Goal: Information Seeking & Learning: Compare options

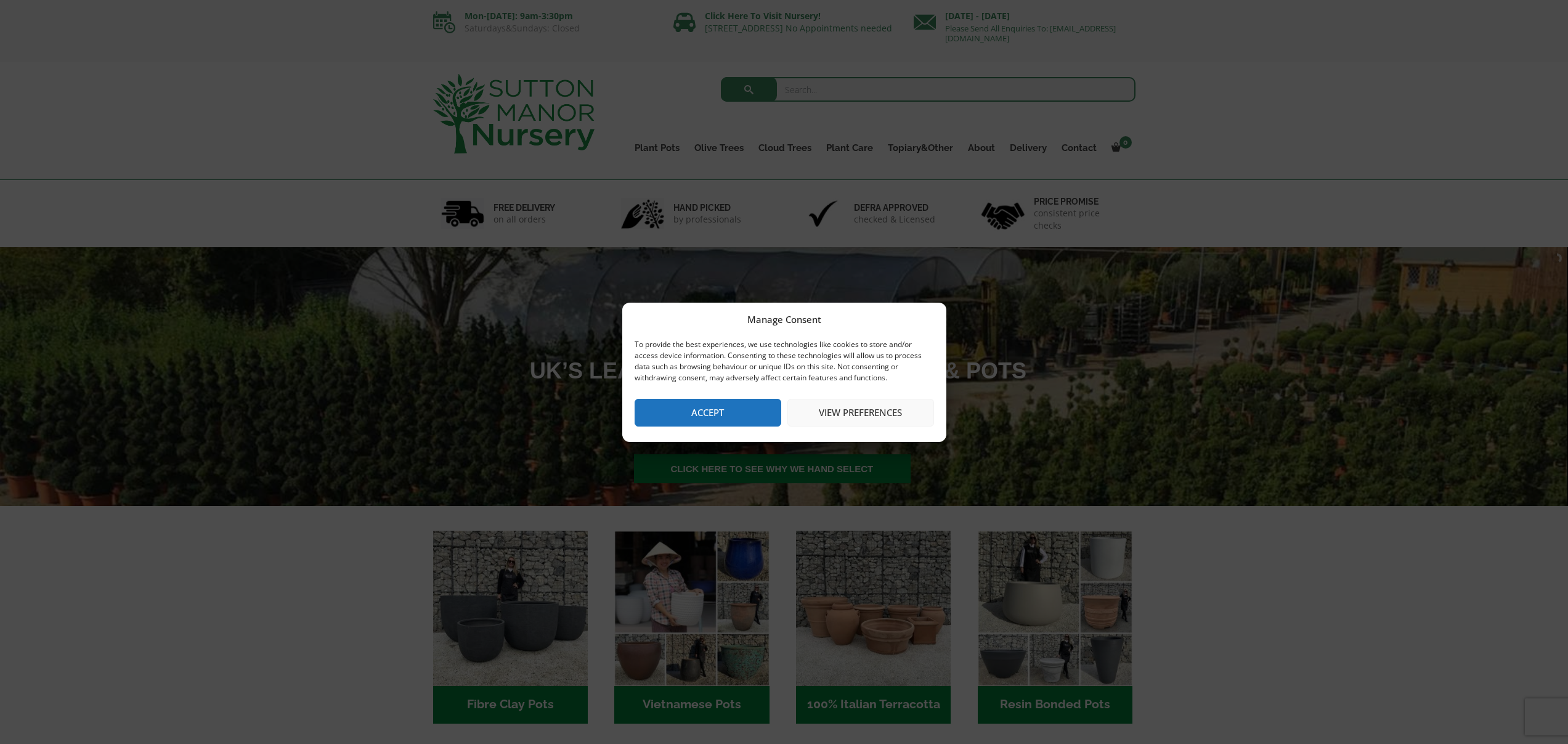
click at [690, 405] on button "Accept" at bounding box center [708, 412] width 147 height 28
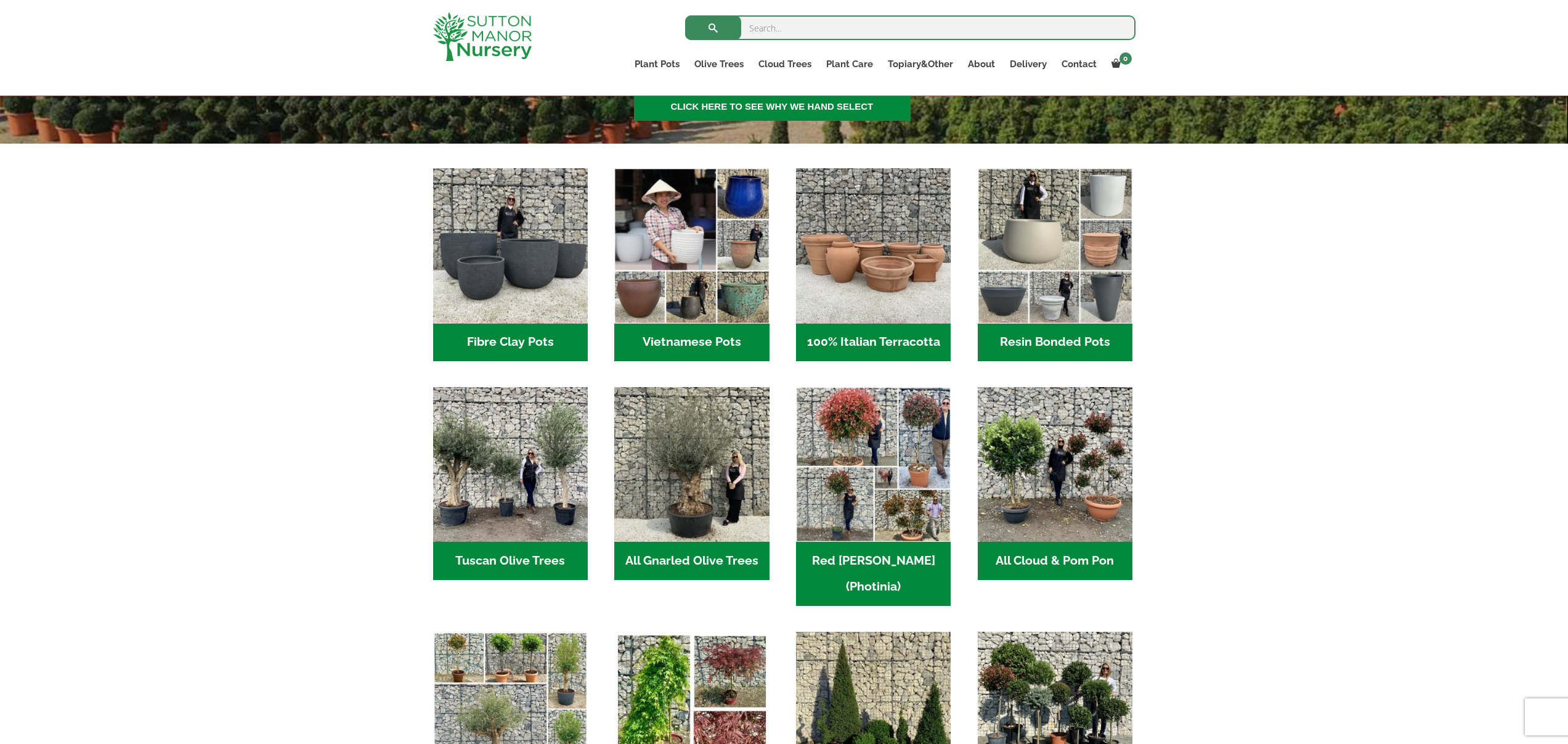
scroll to position [348, 0]
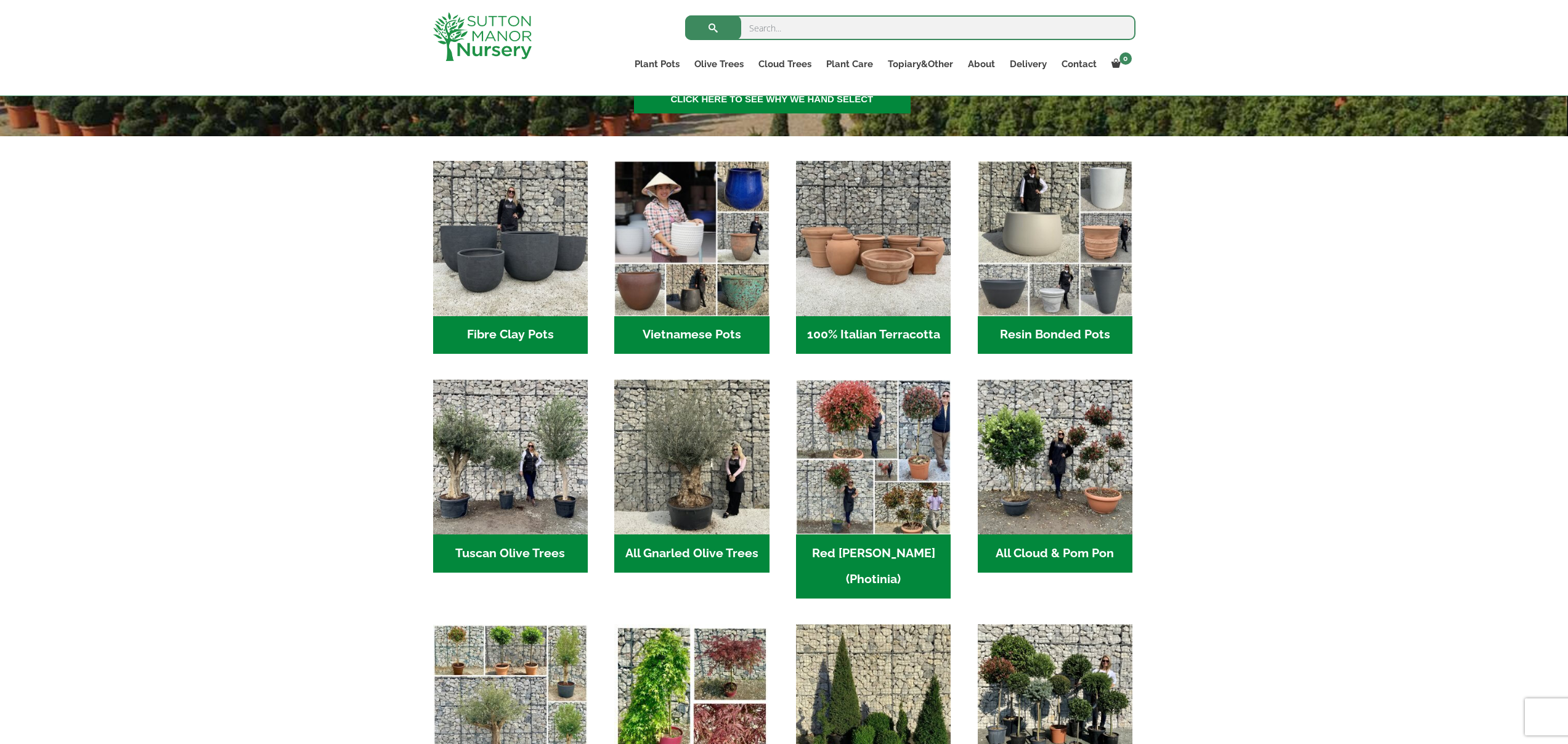
click at [687, 406] on img "Visit product category All Gnarled Olive Trees" at bounding box center [691, 457] width 154 height 155
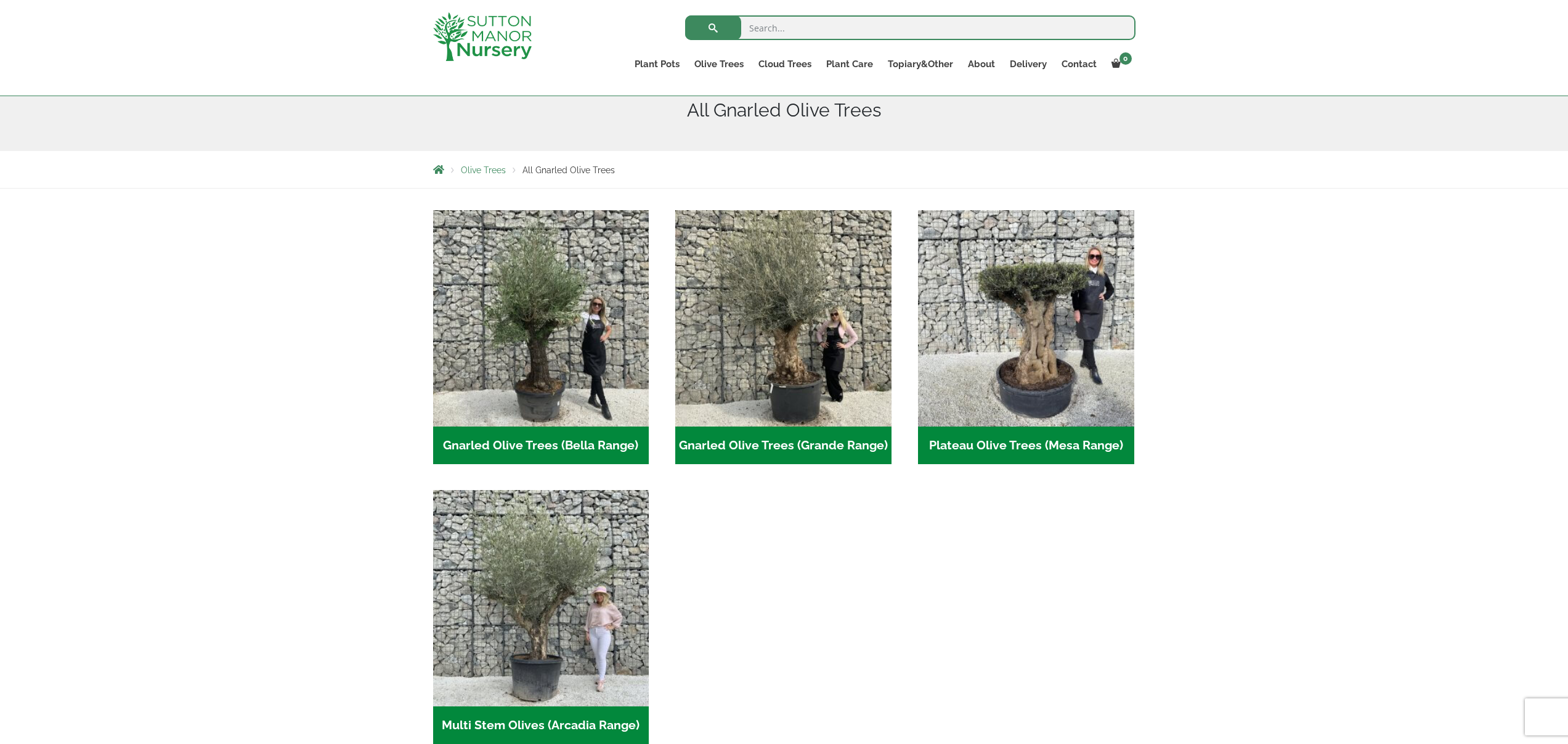
scroll to position [157, 0]
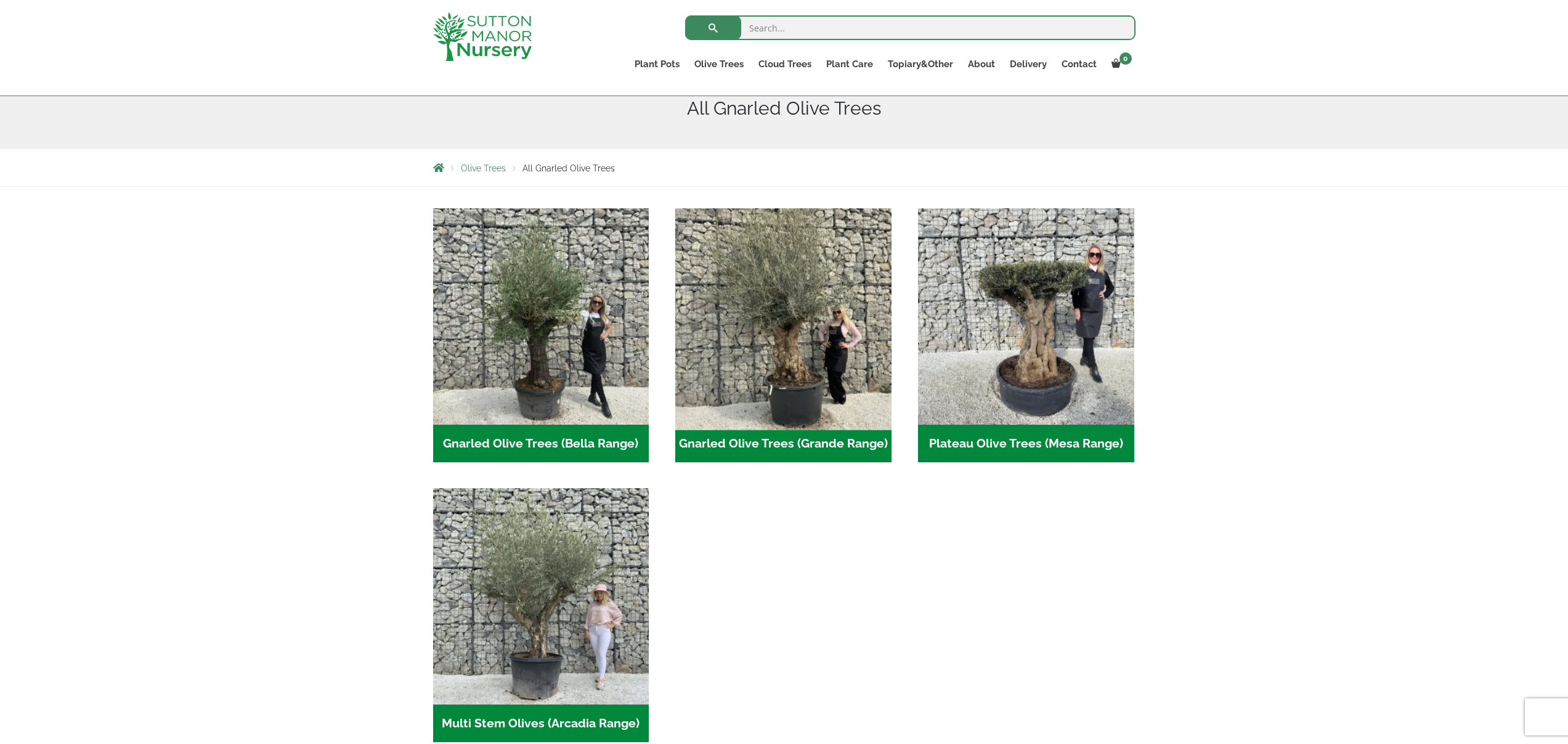
click at [717, 398] on img "Visit product category Gnarled Olive Trees (Grande Range)" at bounding box center [784, 316] width 227 height 227
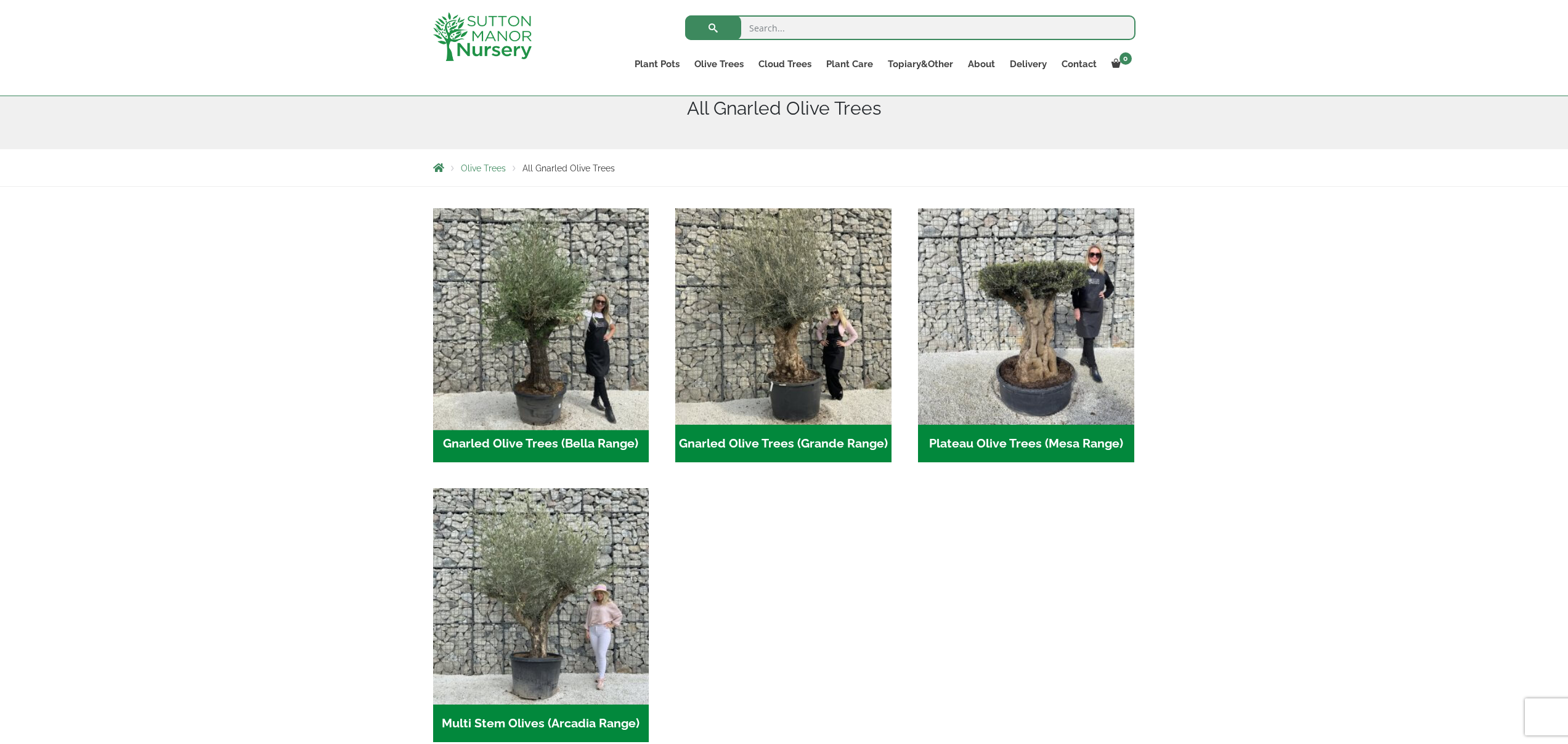
click at [569, 312] on img "Visit product category Gnarled Olive Trees (Bella Range)" at bounding box center [541, 316] width 227 height 227
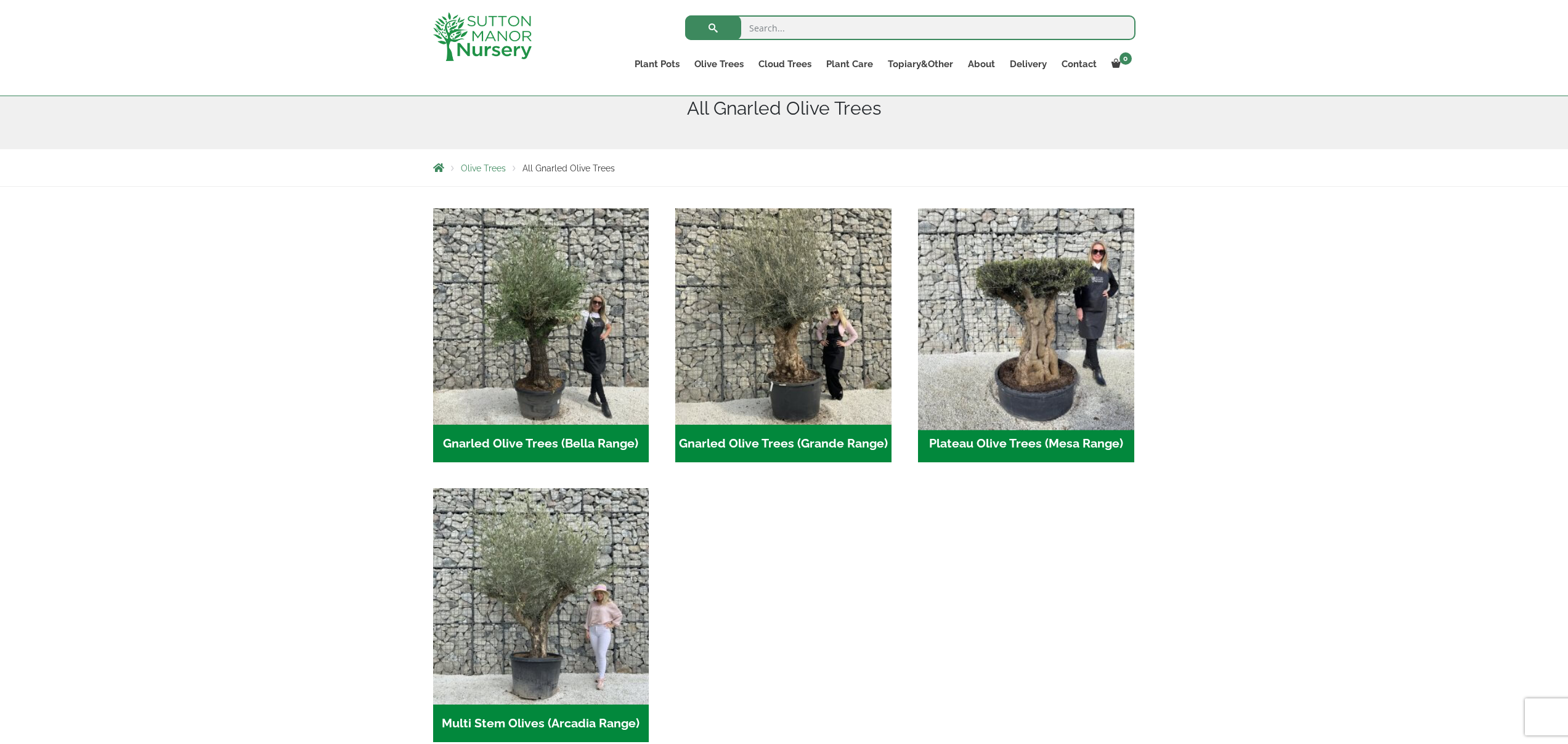
click at [1035, 285] on img "Visit product category Plateau Olive Trees (Mesa Range)" at bounding box center [1026, 316] width 227 height 227
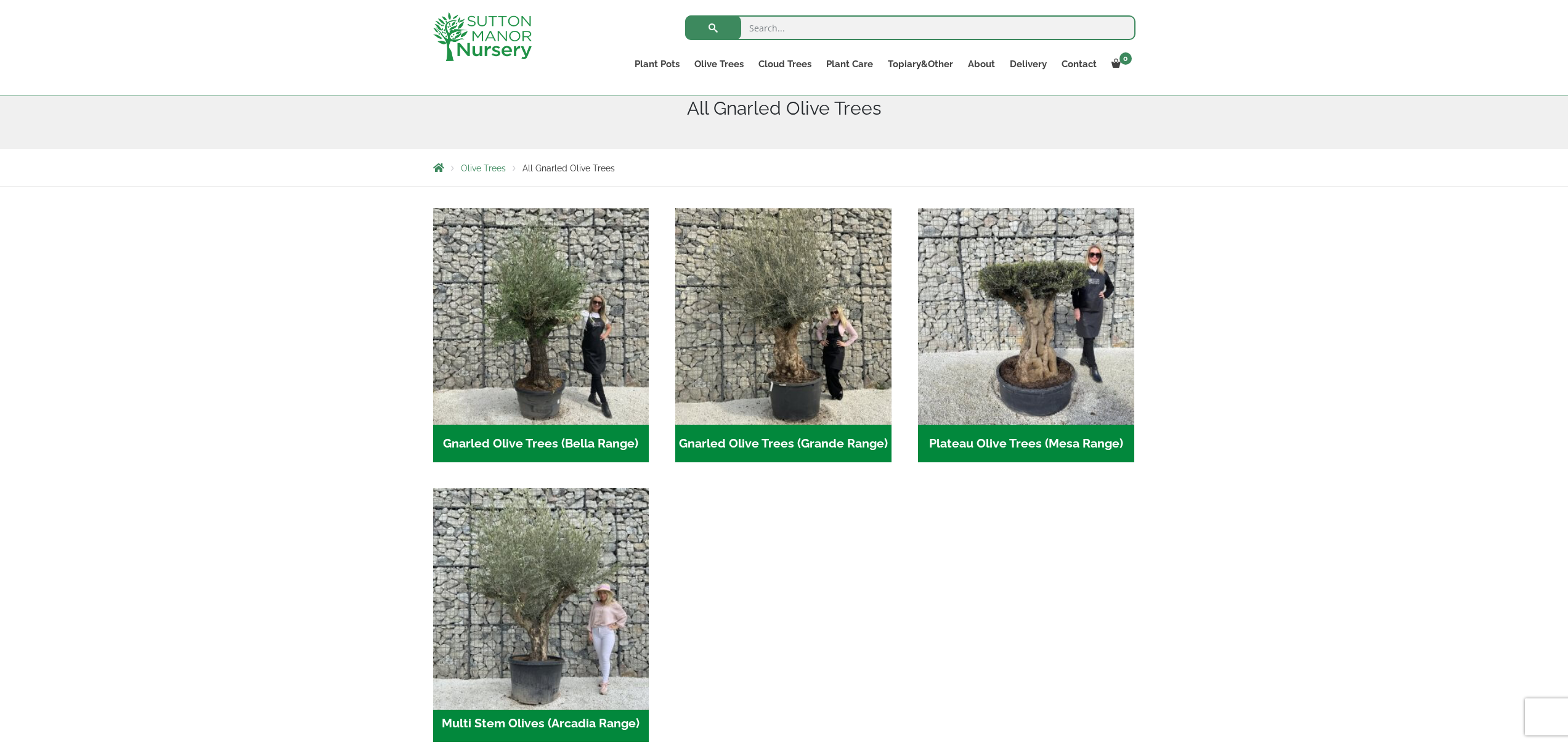
click at [547, 544] on img "Visit product category Multi Stem Olives (Arcadia Range)" at bounding box center [541, 596] width 227 height 227
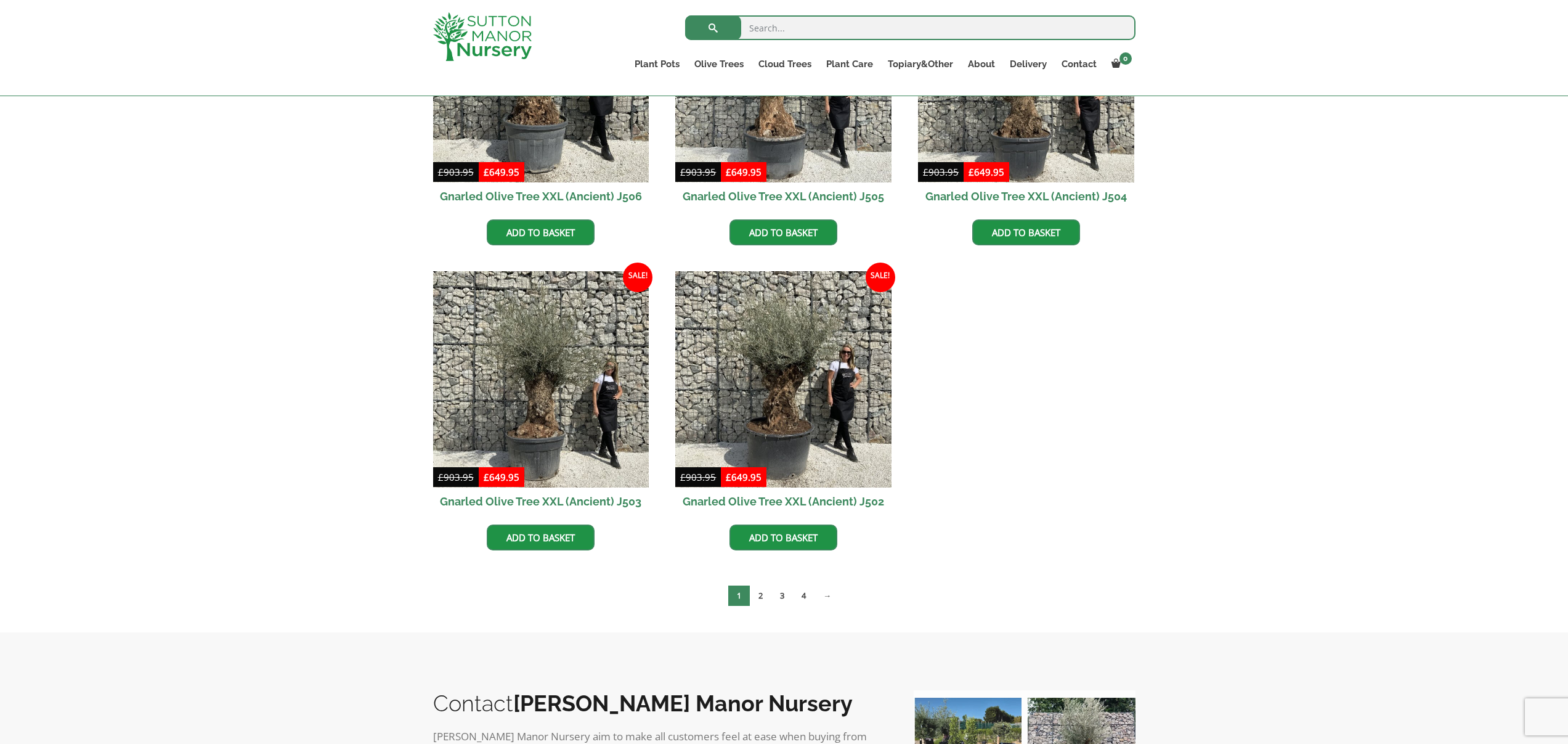
scroll to position [1675, 0]
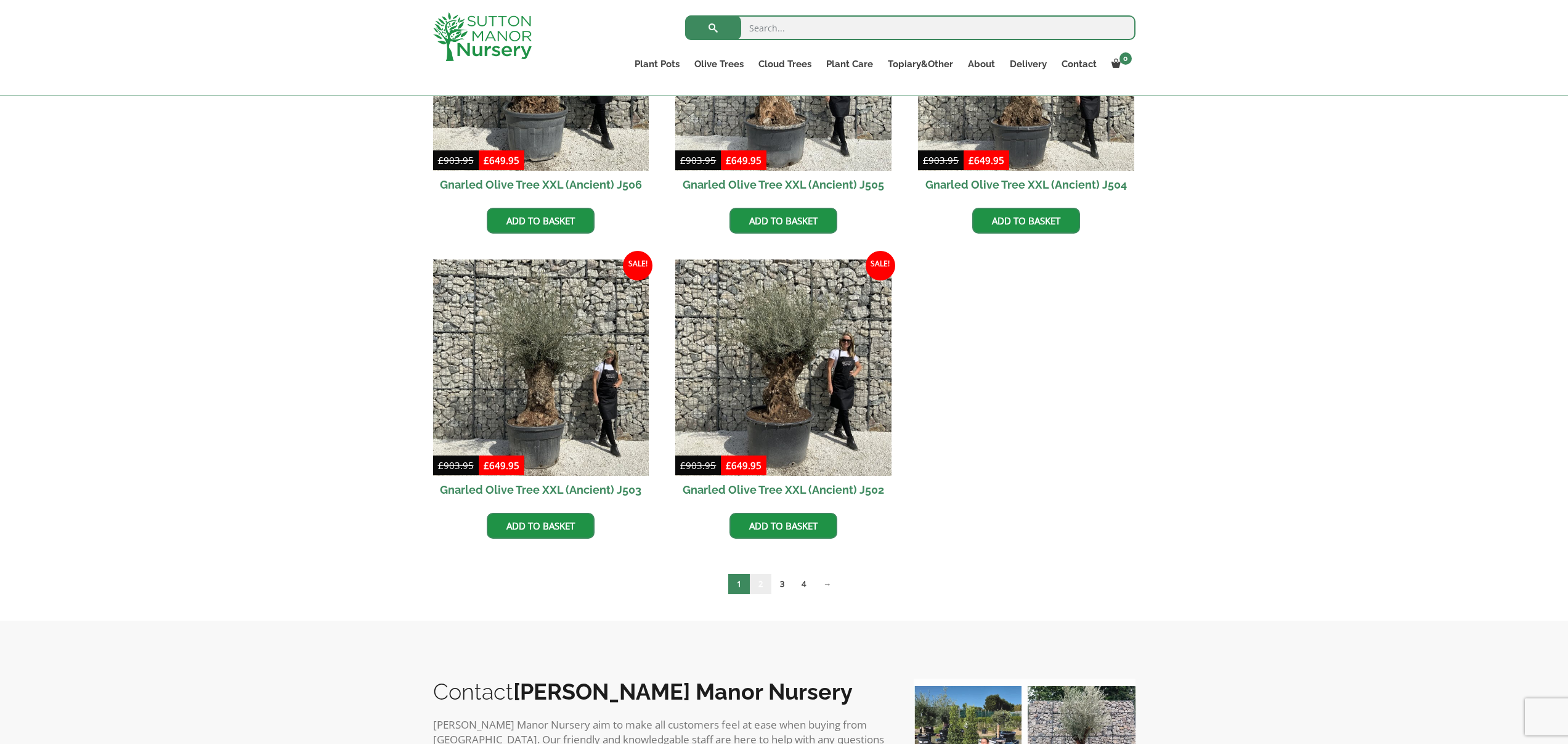
drag, startPoint x: 762, startPoint y: 579, endPoint x: 759, endPoint y: 571, distance: 8.5
click at [762, 579] on link "2" at bounding box center [761, 584] width 22 height 21
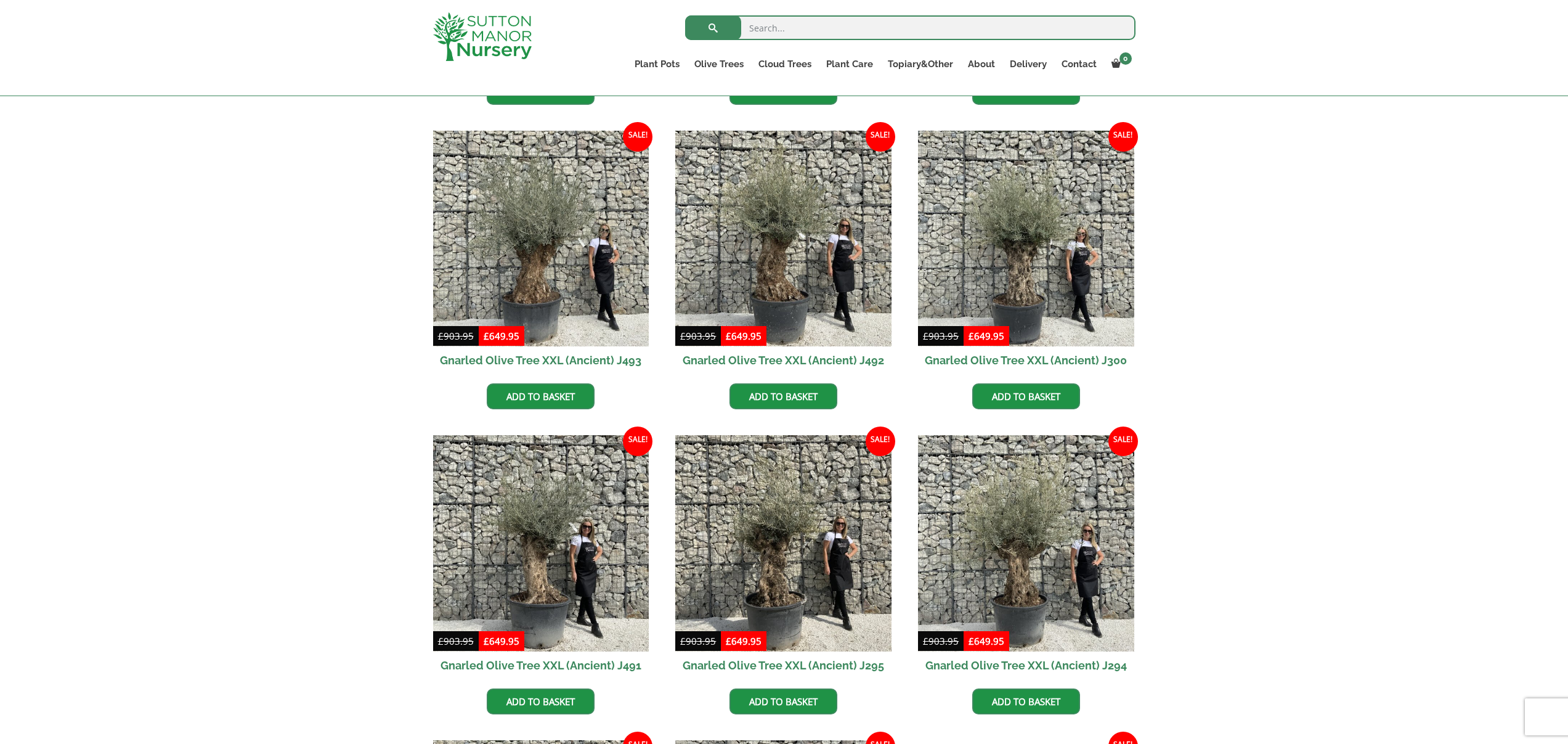
scroll to position [584, 0]
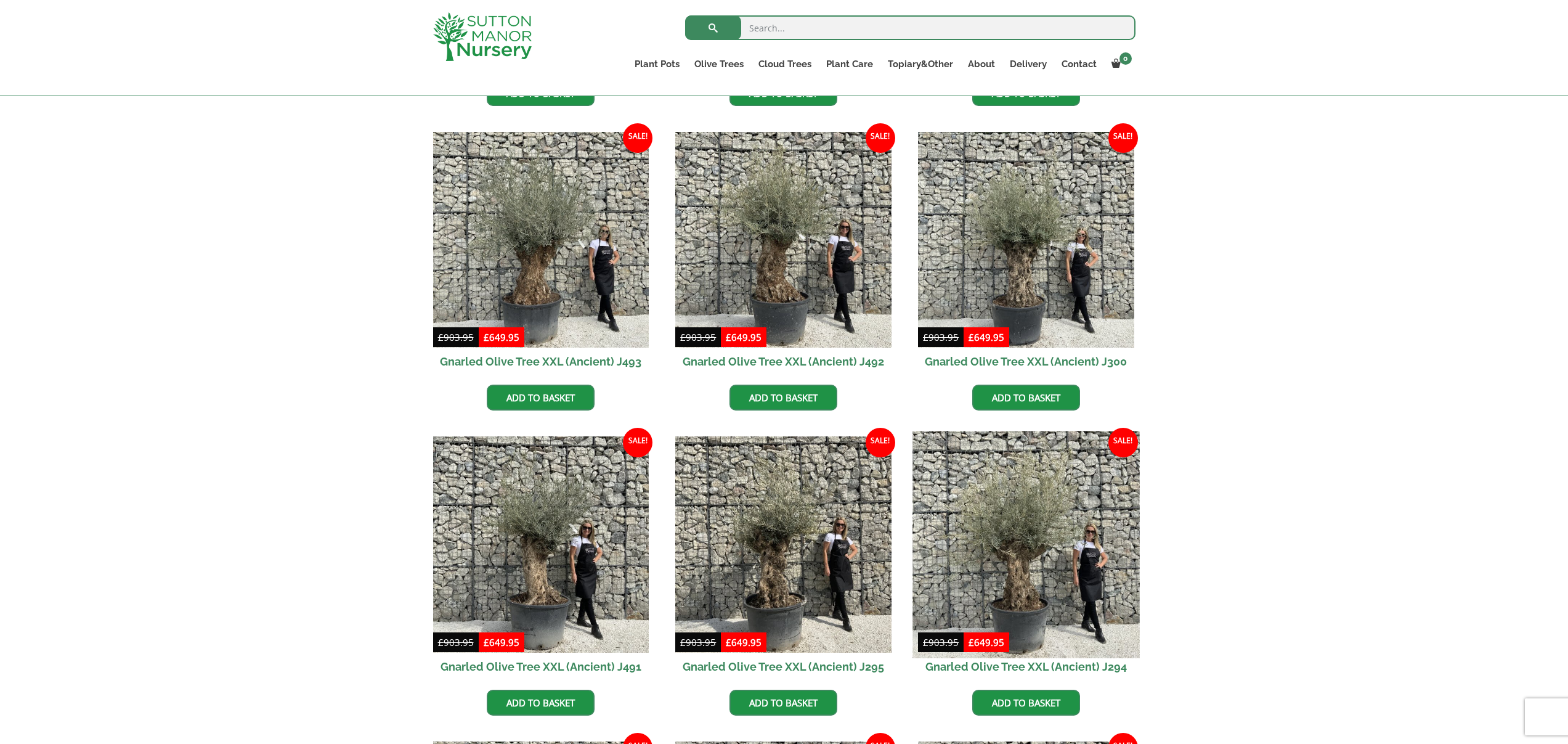
click at [988, 559] on img at bounding box center [1026, 545] width 227 height 227
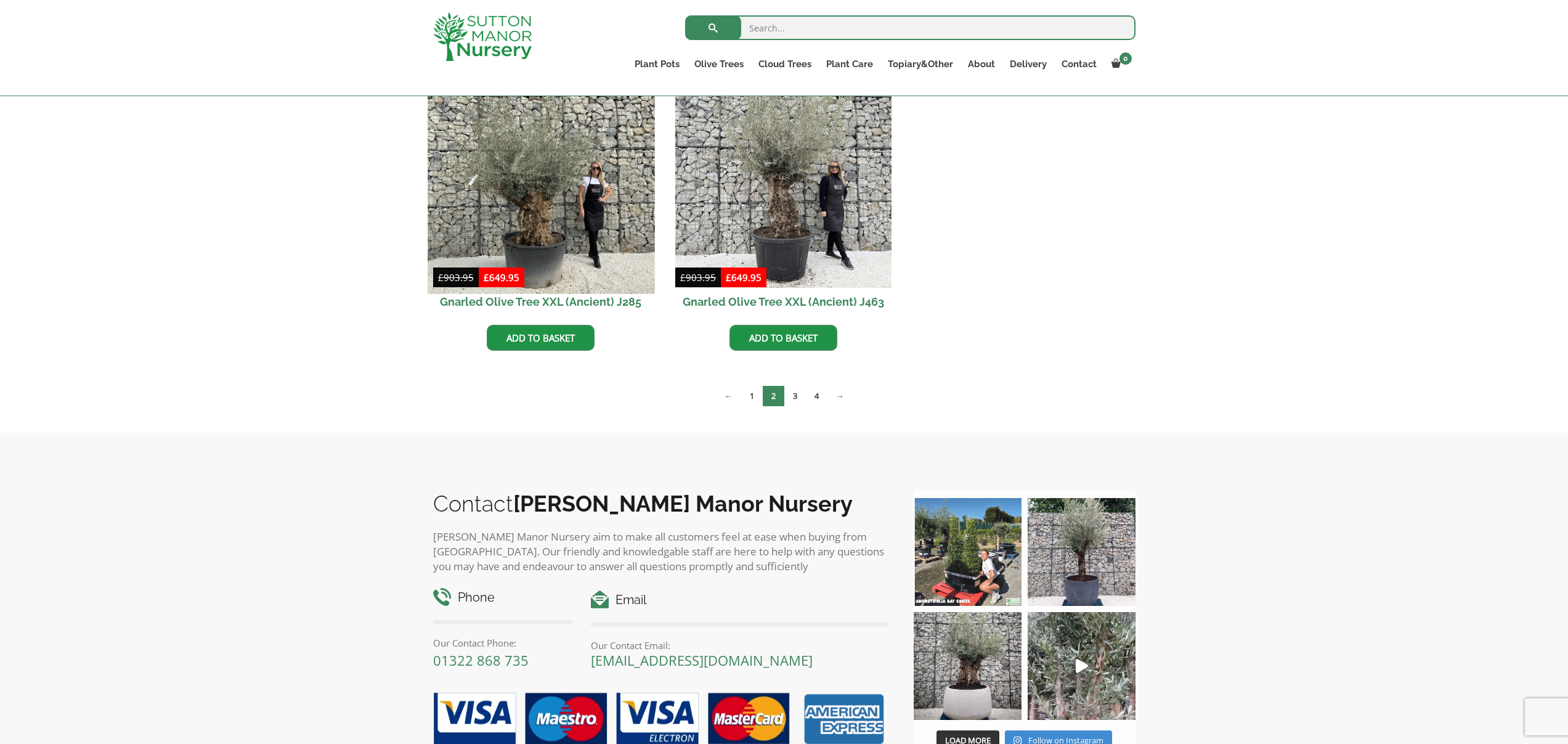
scroll to position [1511, 0]
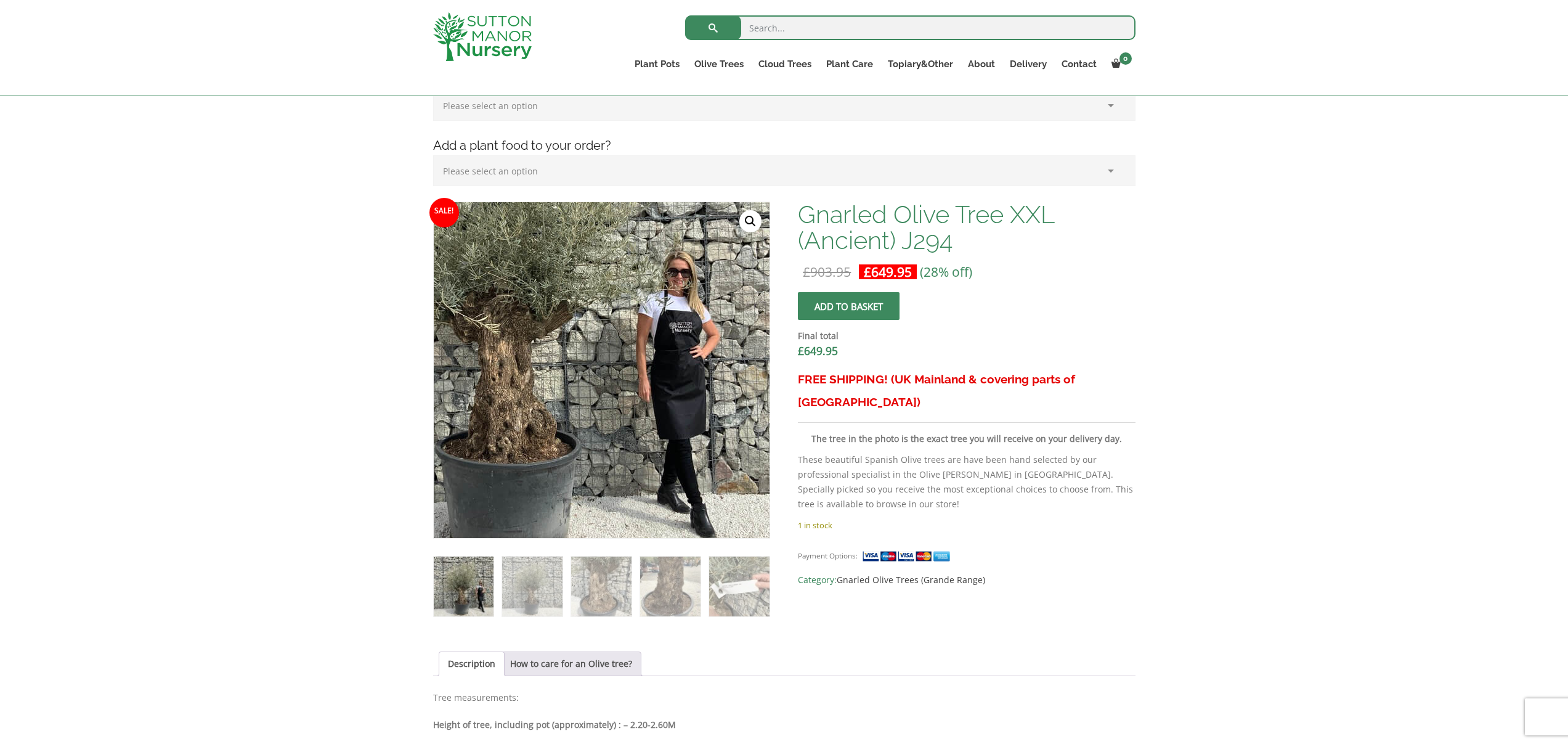
scroll to position [282, 0]
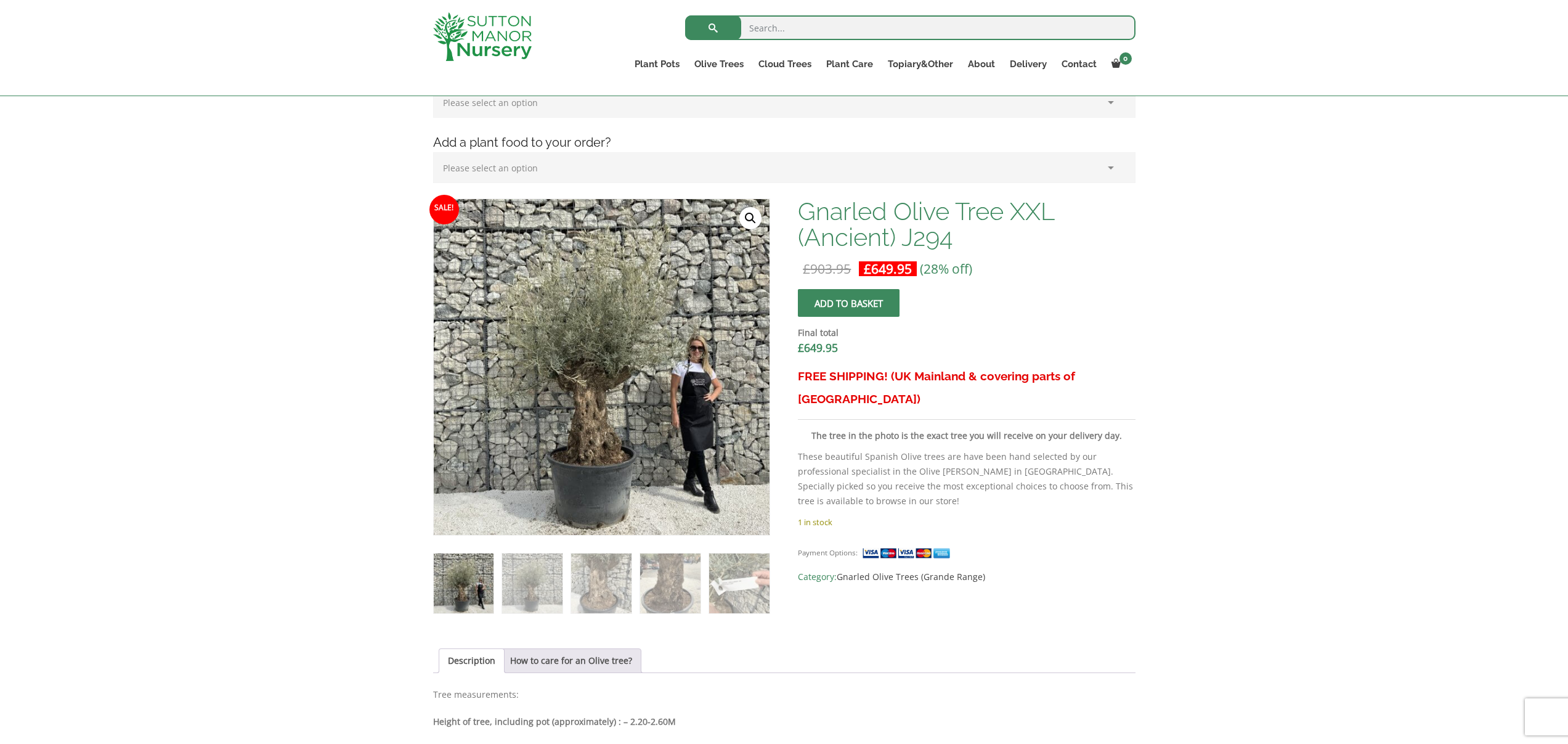
click at [747, 215] on link "🔍" at bounding box center [750, 218] width 22 height 22
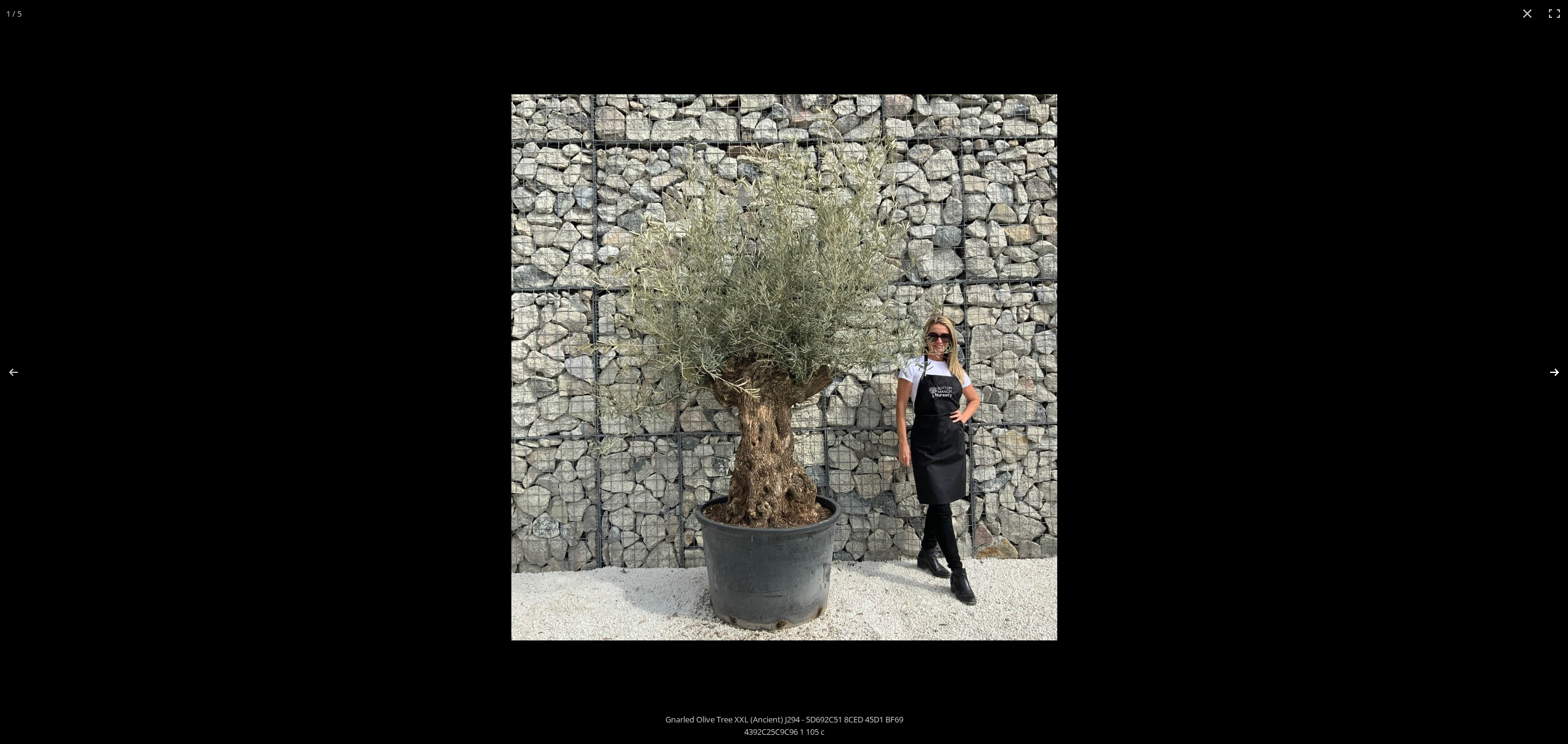
click at [1544, 375] on button "Next (arrow right)" at bounding box center [1546, 372] width 43 height 62
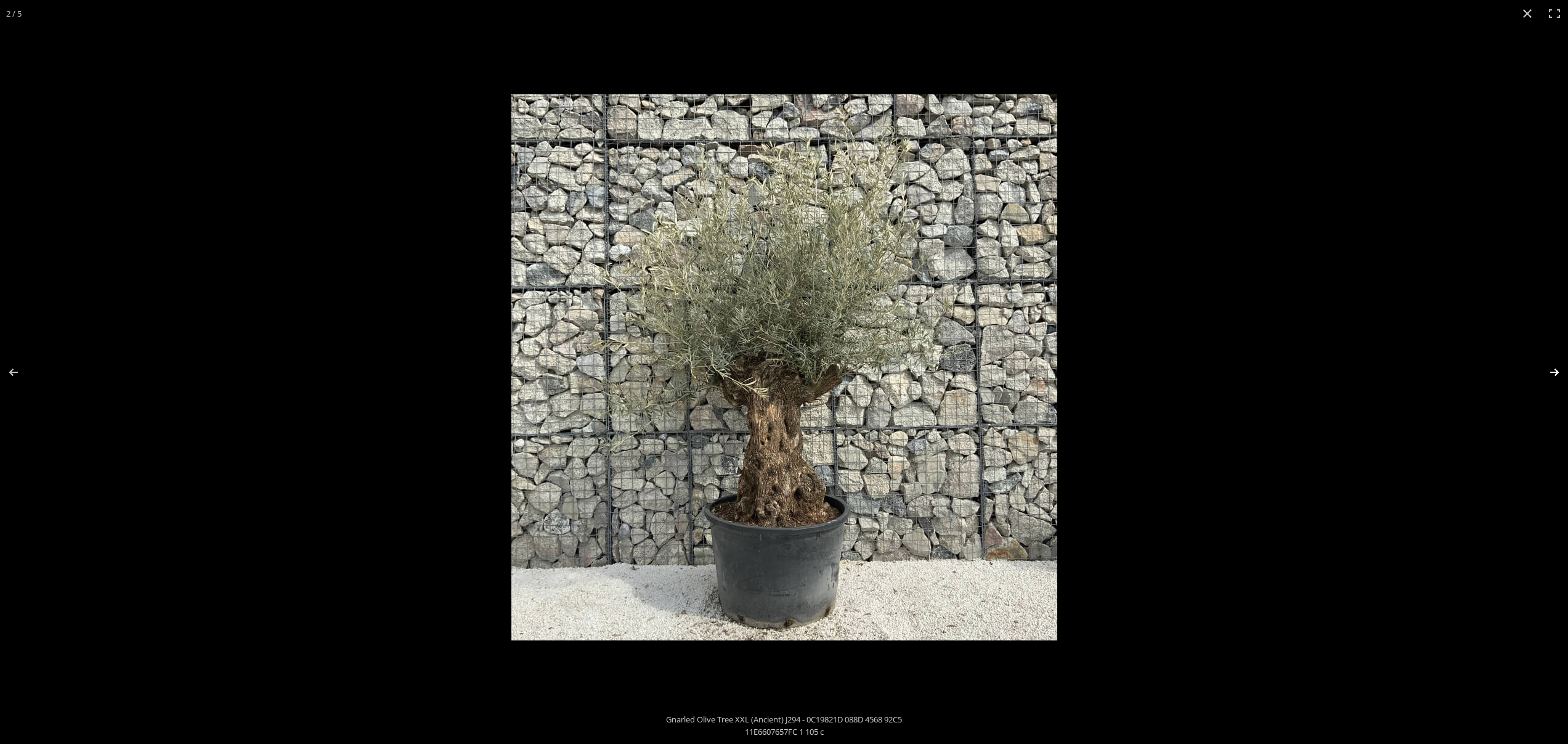
click at [1544, 375] on button "Next (arrow right)" at bounding box center [1546, 372] width 43 height 62
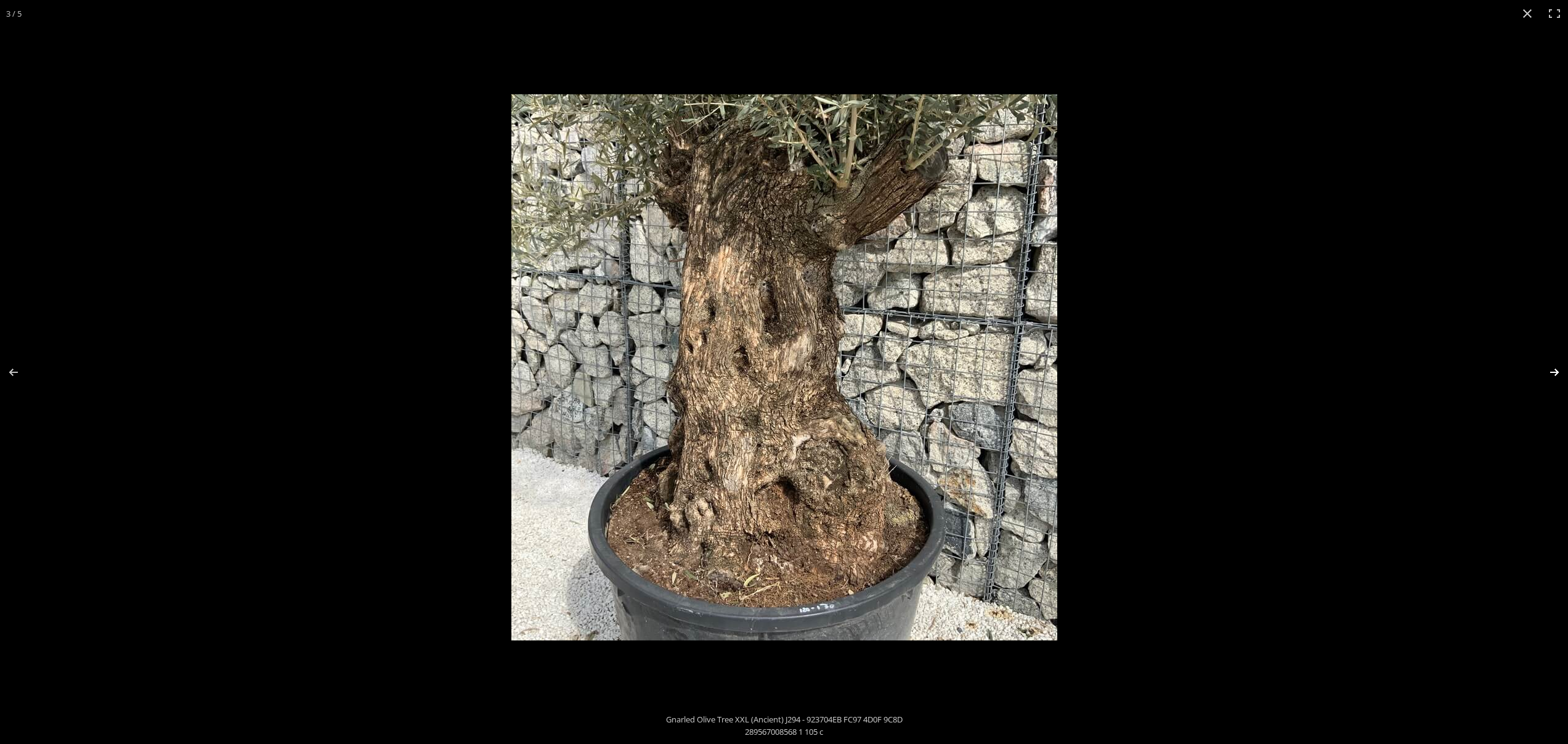
click at [1544, 375] on button "Next (arrow right)" at bounding box center [1546, 372] width 43 height 62
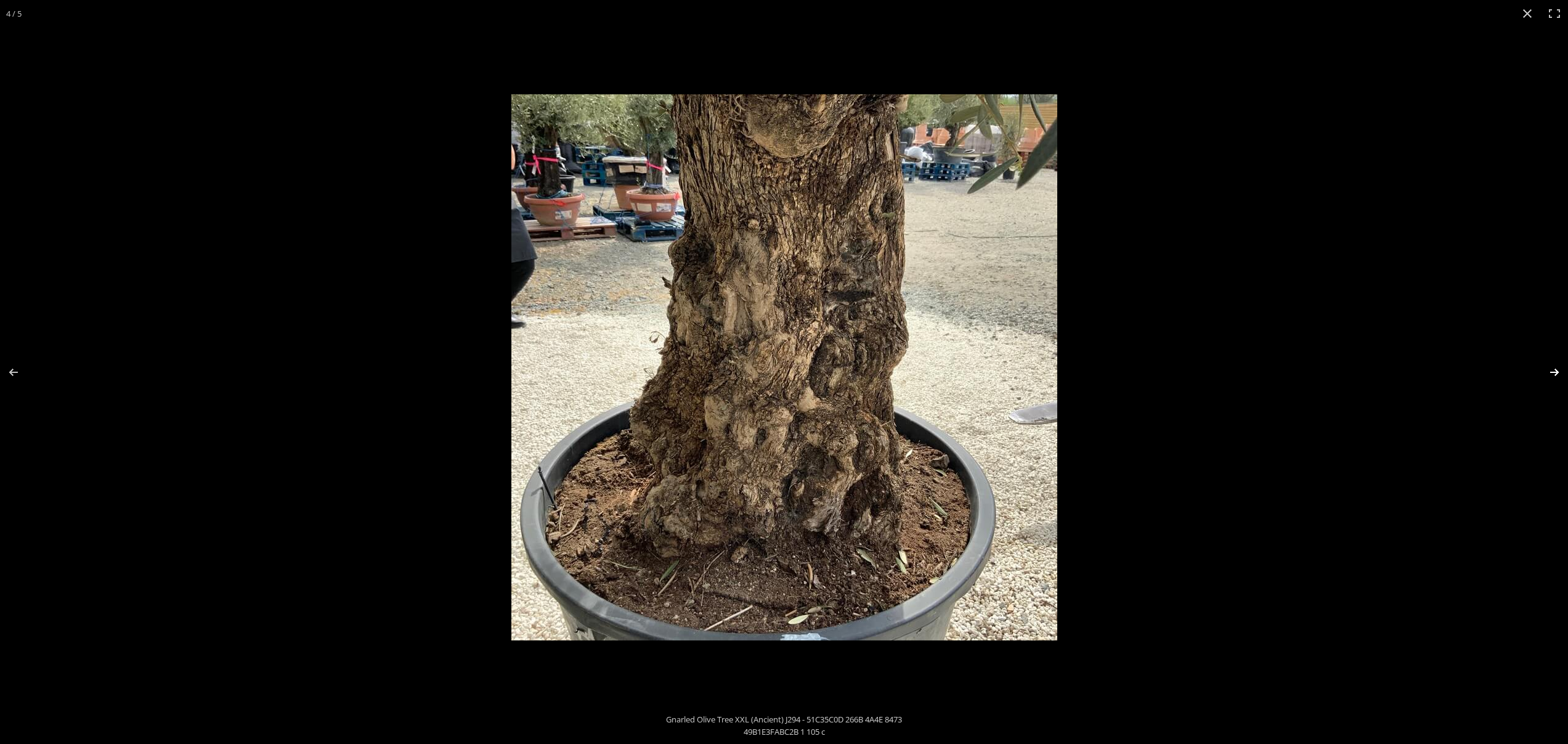
click at [1544, 375] on button "Next (arrow right)" at bounding box center [1546, 372] width 43 height 62
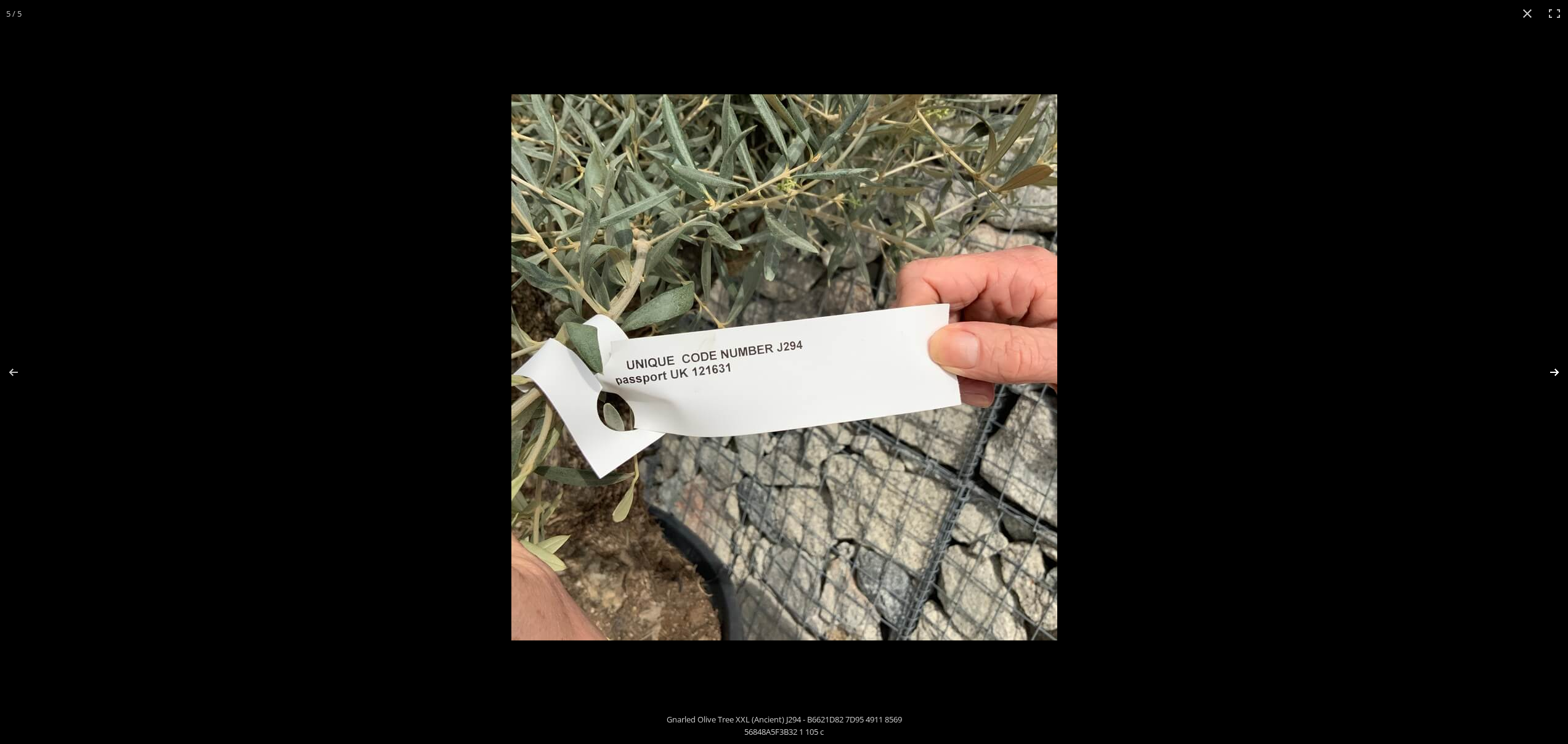
click at [1544, 375] on button "Next (arrow right)" at bounding box center [1546, 372] width 43 height 62
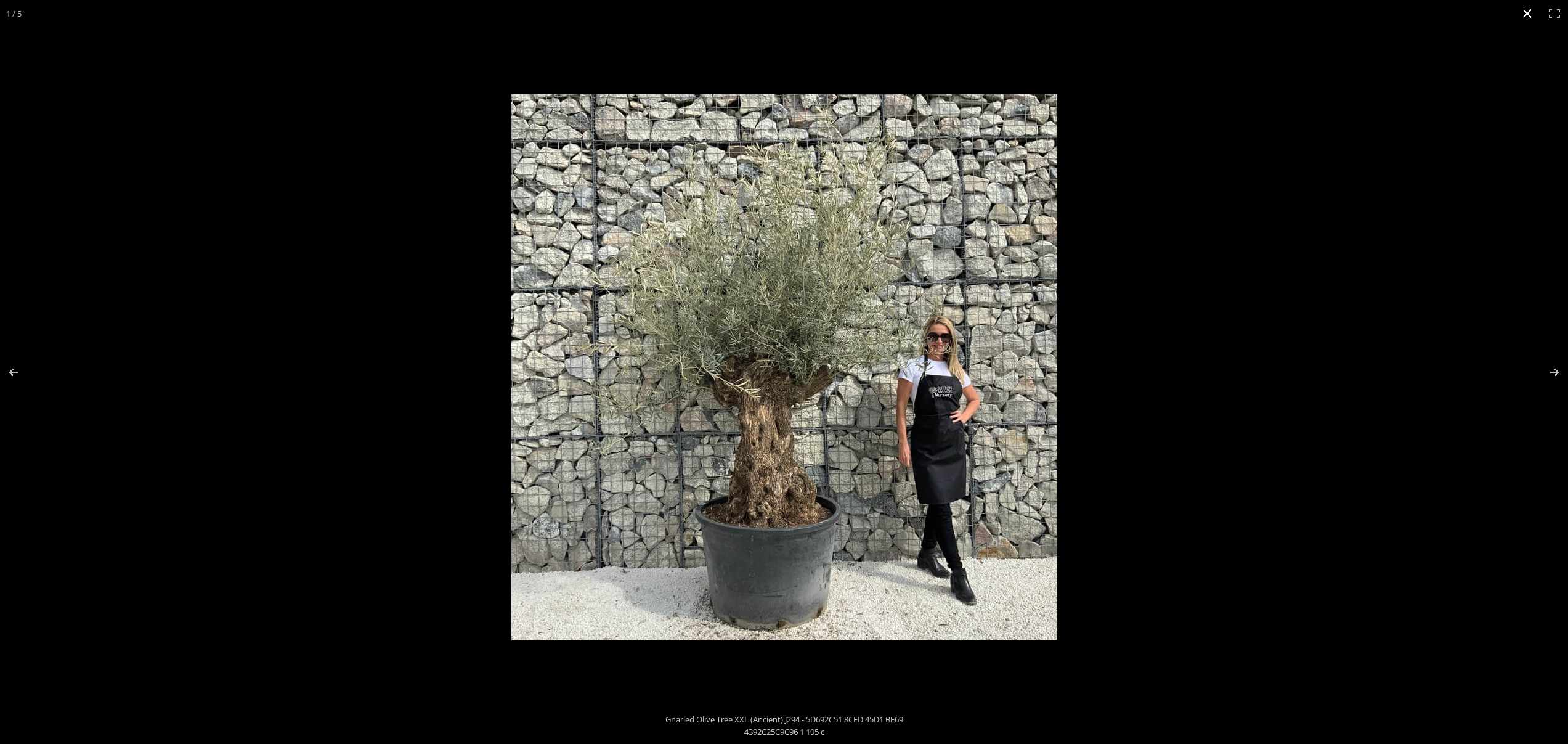
click at [1530, 17] on button "Close (Esc)" at bounding box center [1527, 13] width 27 height 27
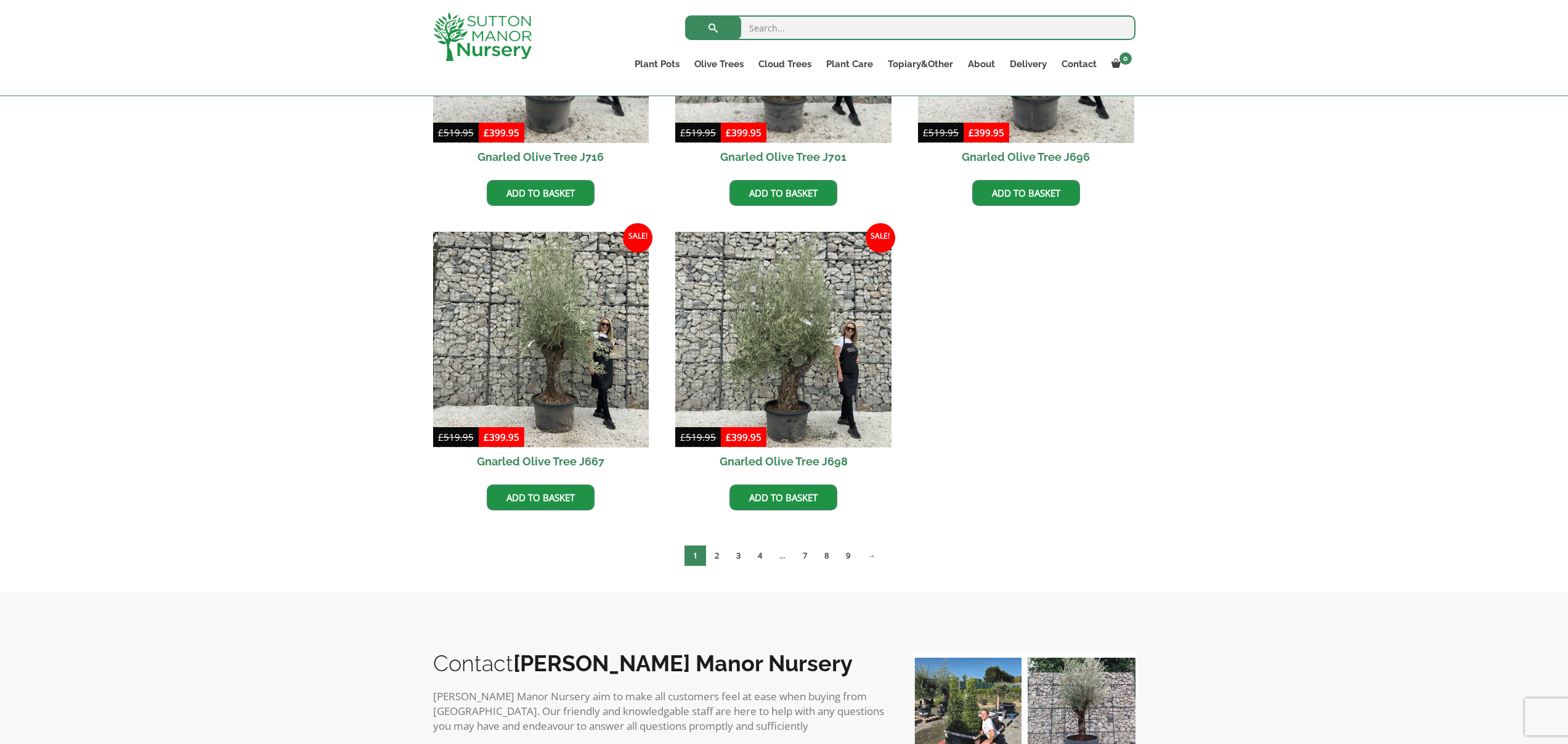
scroll to position [487, 0]
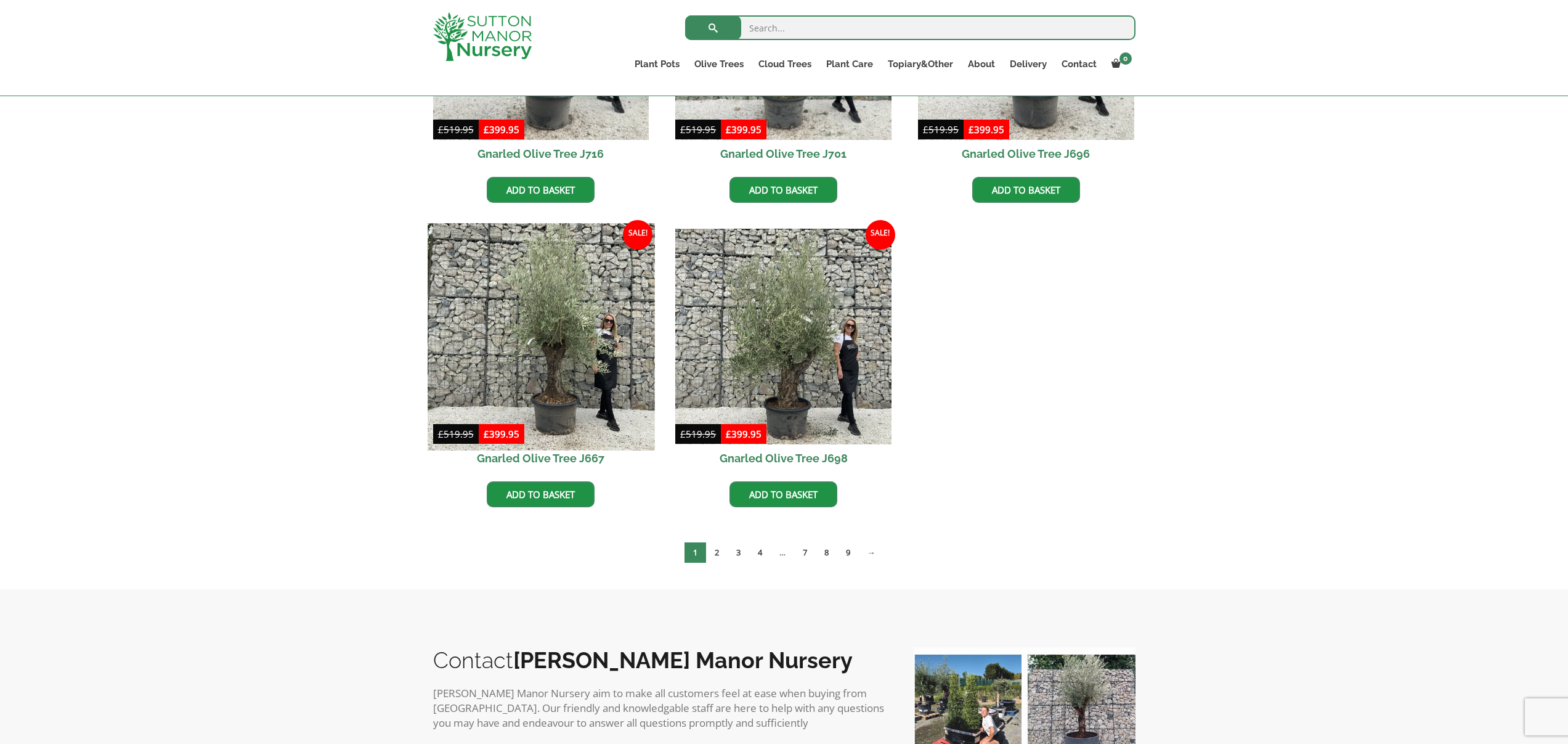
click at [571, 382] on img at bounding box center [541, 337] width 227 height 227
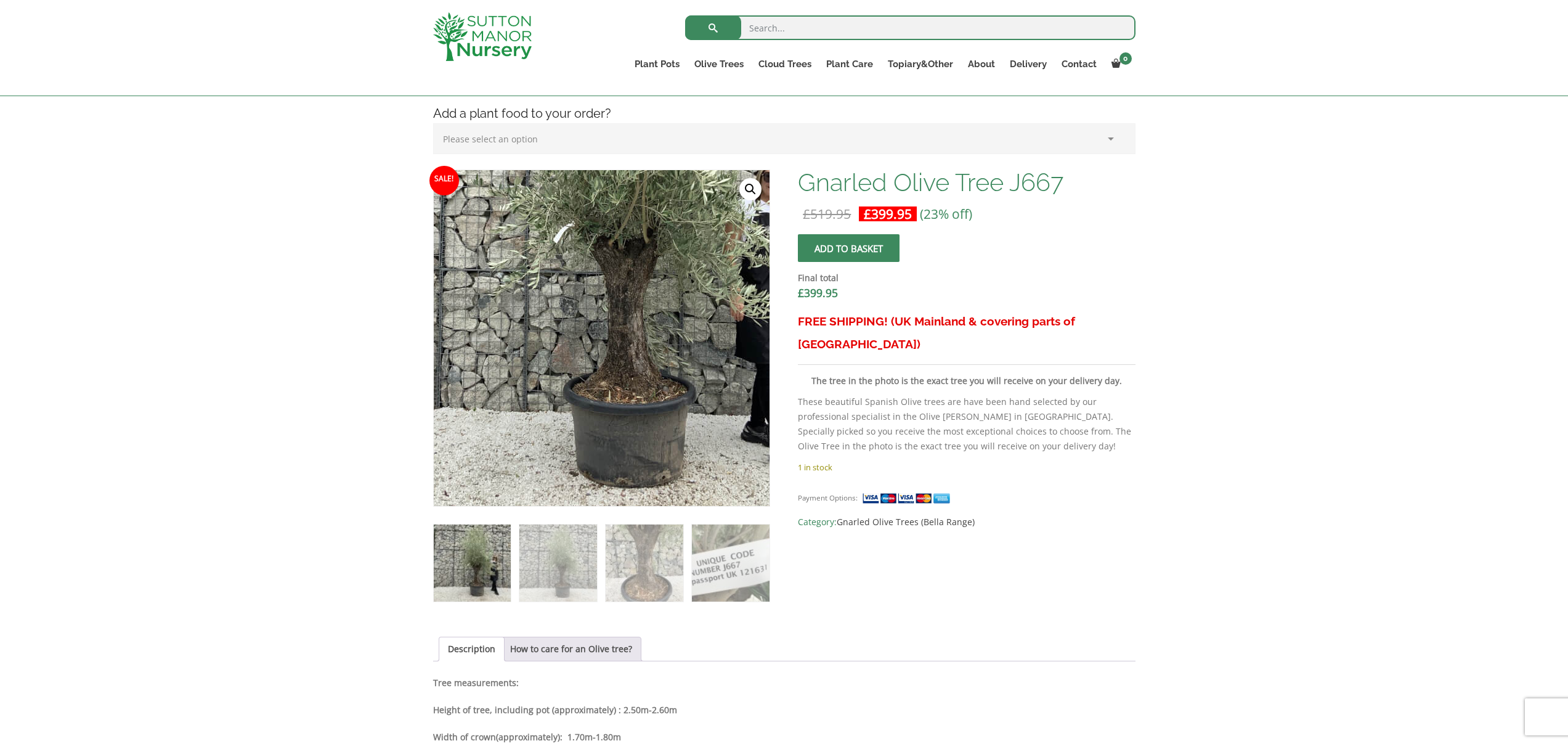
scroll to position [306, 0]
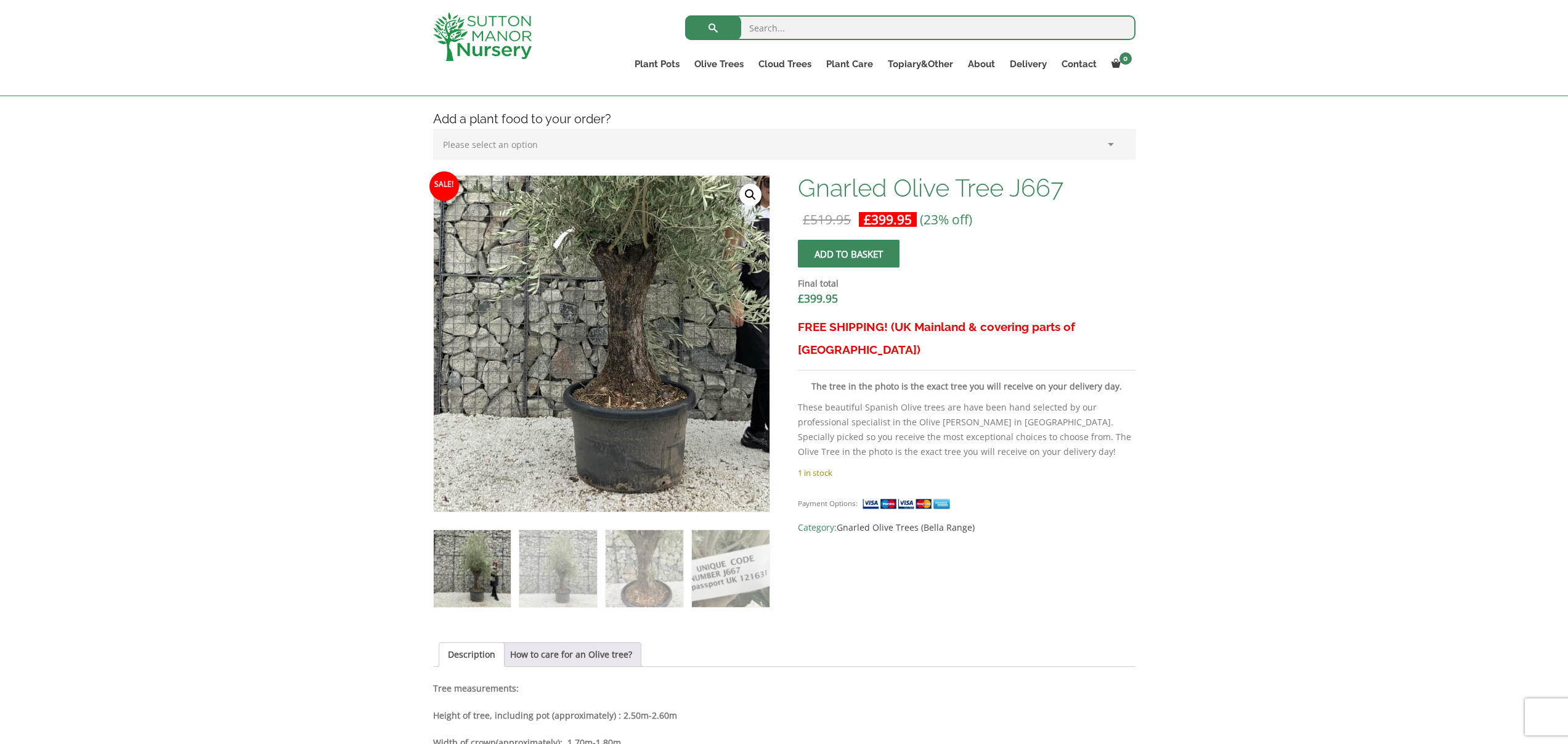
click at [613, 407] on img at bounding box center [591, 226] width 616 height 616
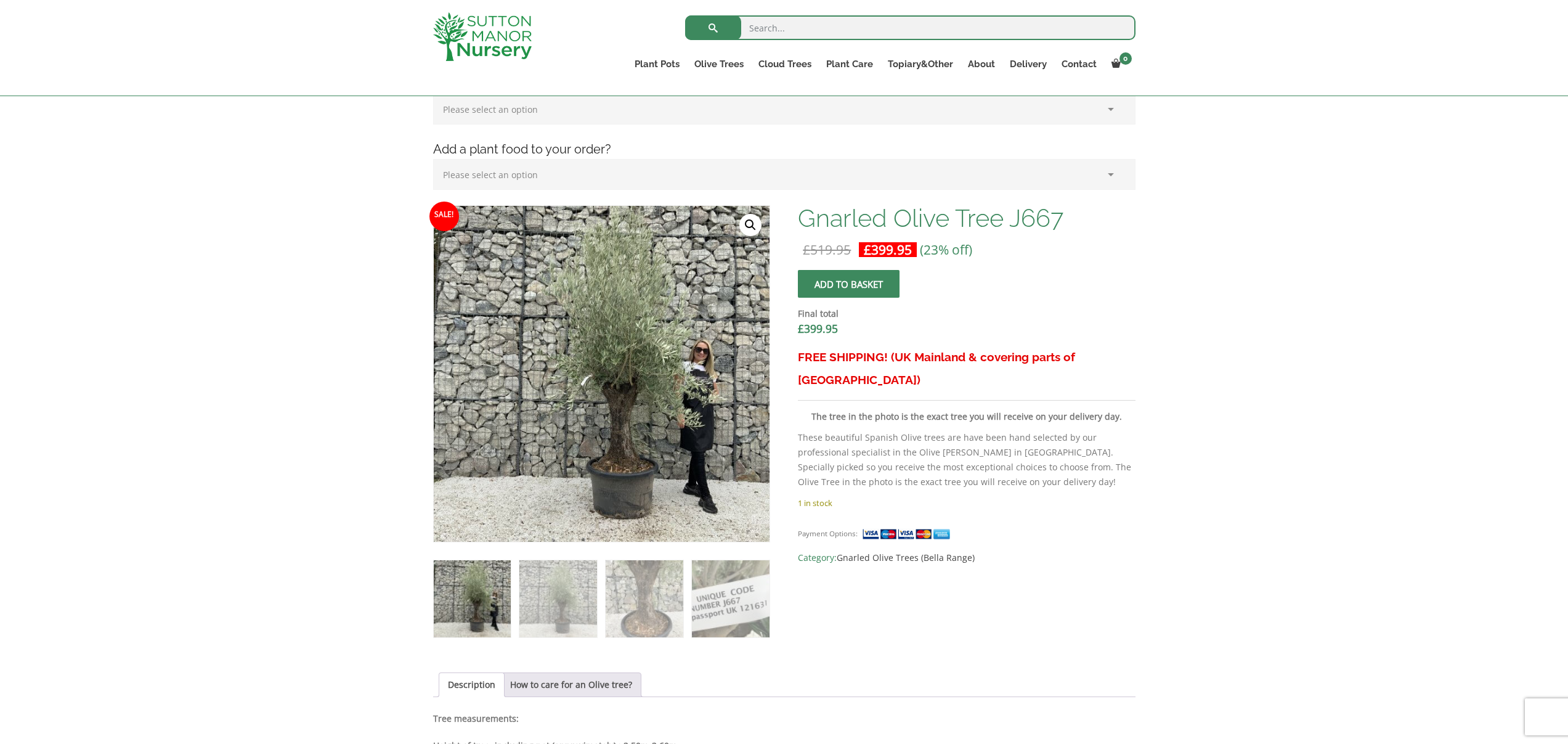
click at [748, 219] on link "🔍" at bounding box center [750, 224] width 22 height 22
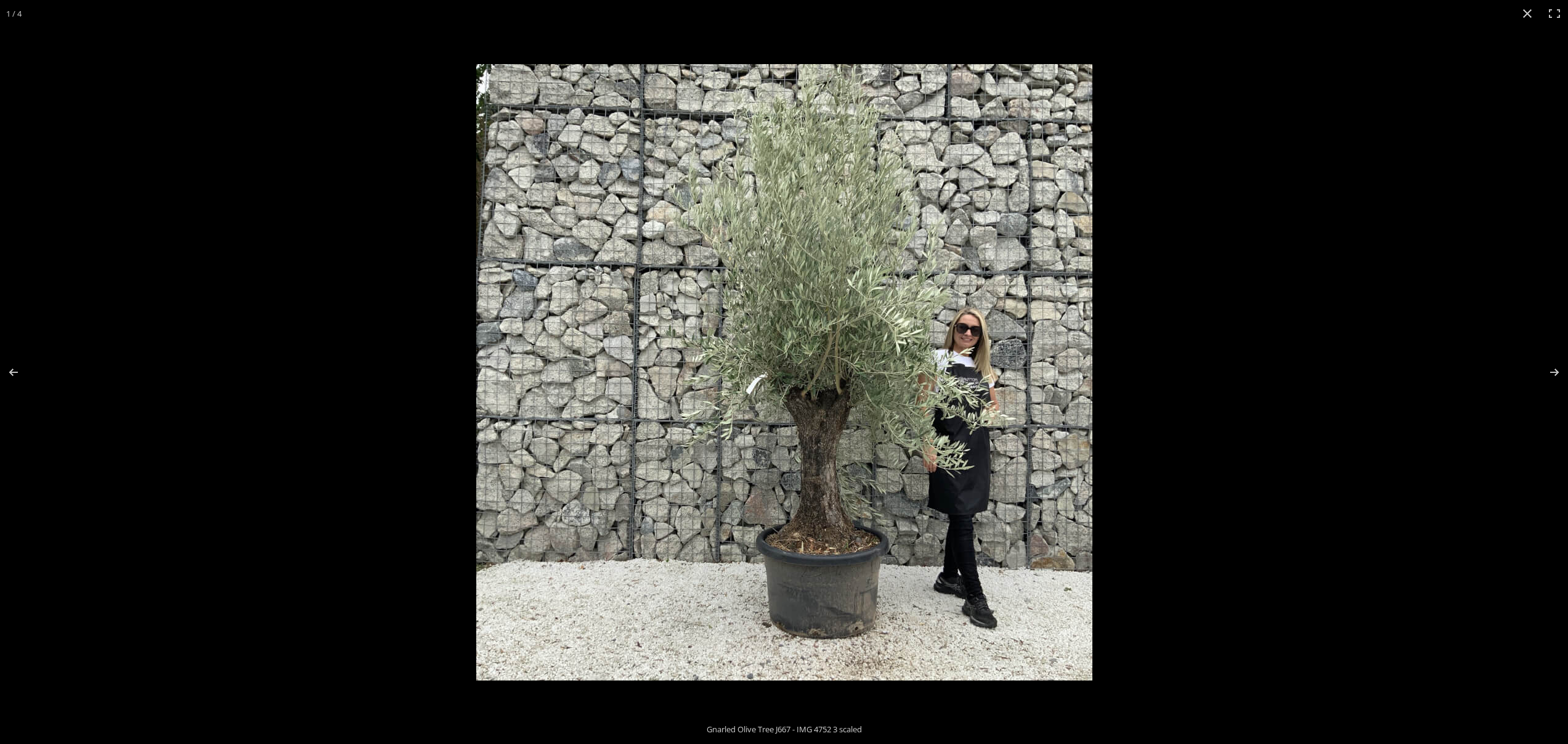
scroll to position [278, 0]
click at [1546, 376] on button "Next (arrow right)" at bounding box center [1546, 372] width 43 height 62
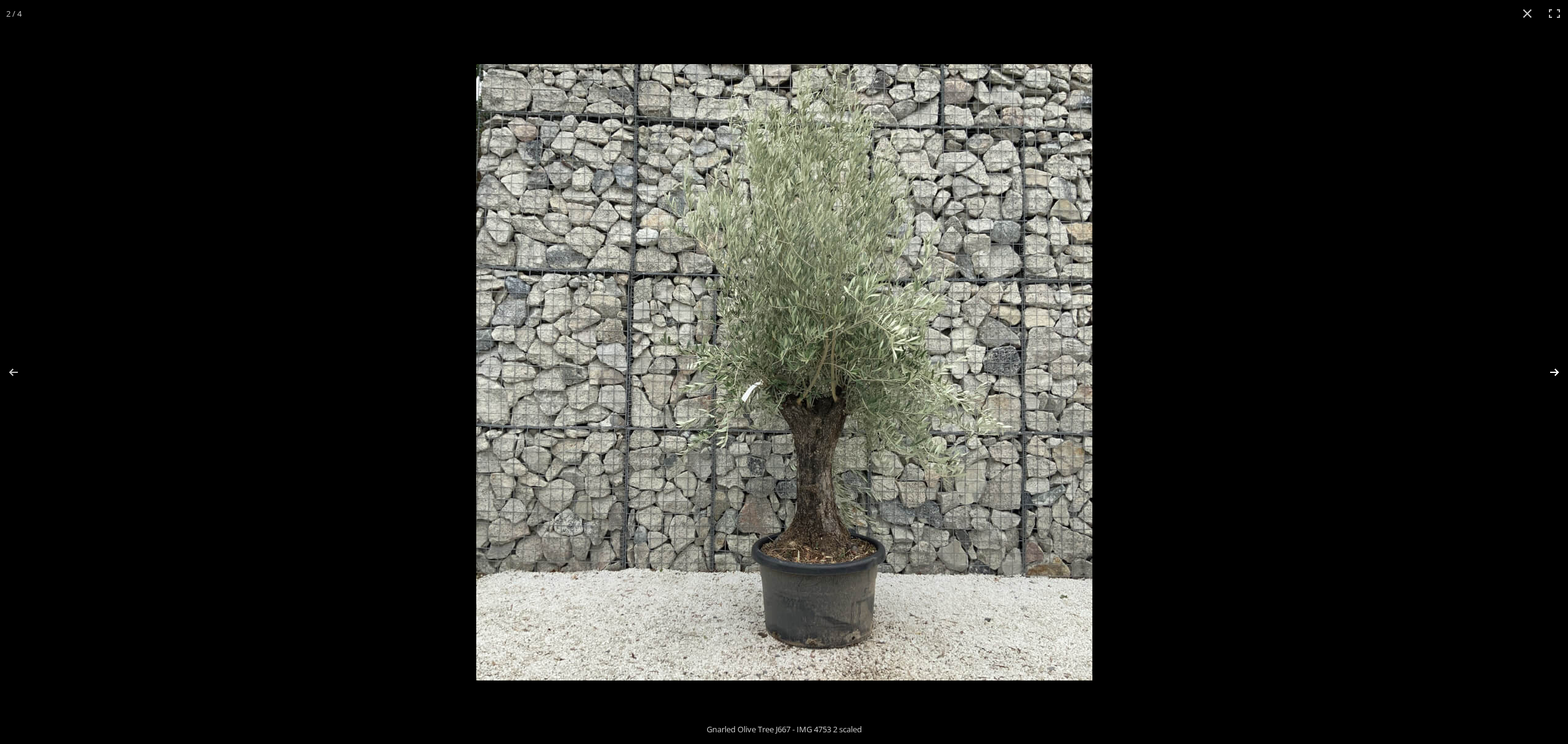
click at [1546, 376] on button "Next (arrow right)" at bounding box center [1546, 372] width 43 height 62
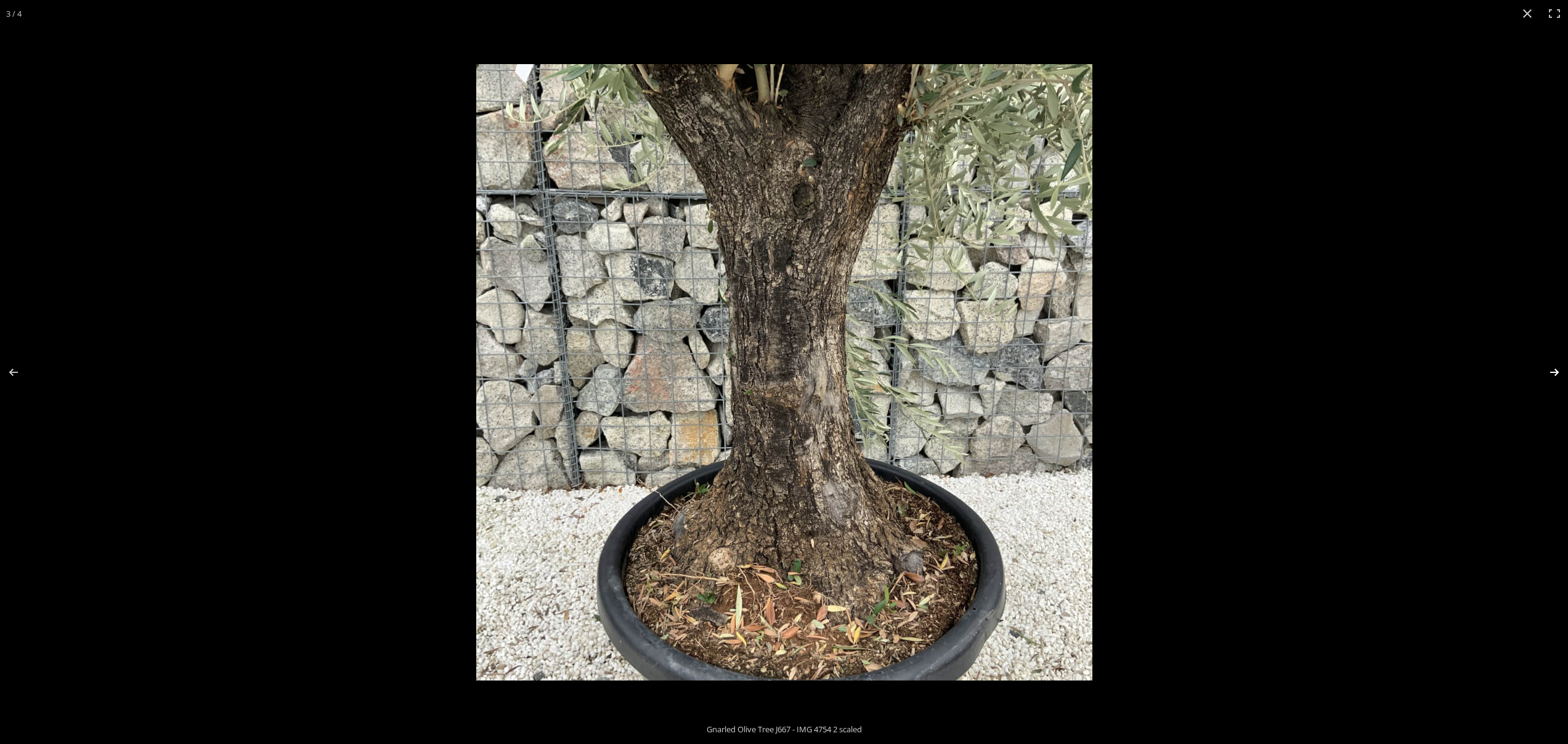
click at [1546, 376] on button "Next (arrow right)" at bounding box center [1546, 372] width 43 height 62
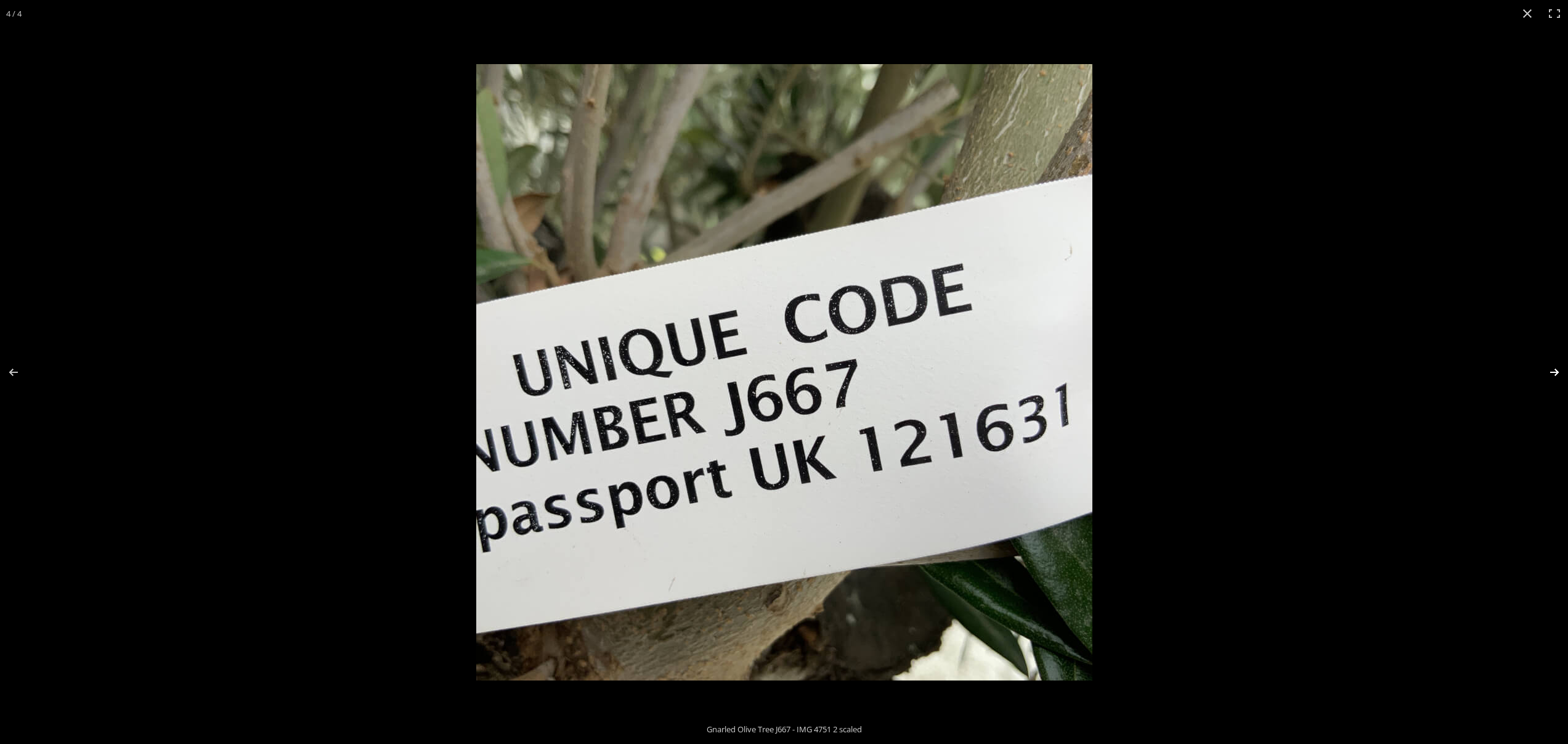
click at [1546, 376] on button "Next (arrow right)" at bounding box center [1546, 372] width 43 height 62
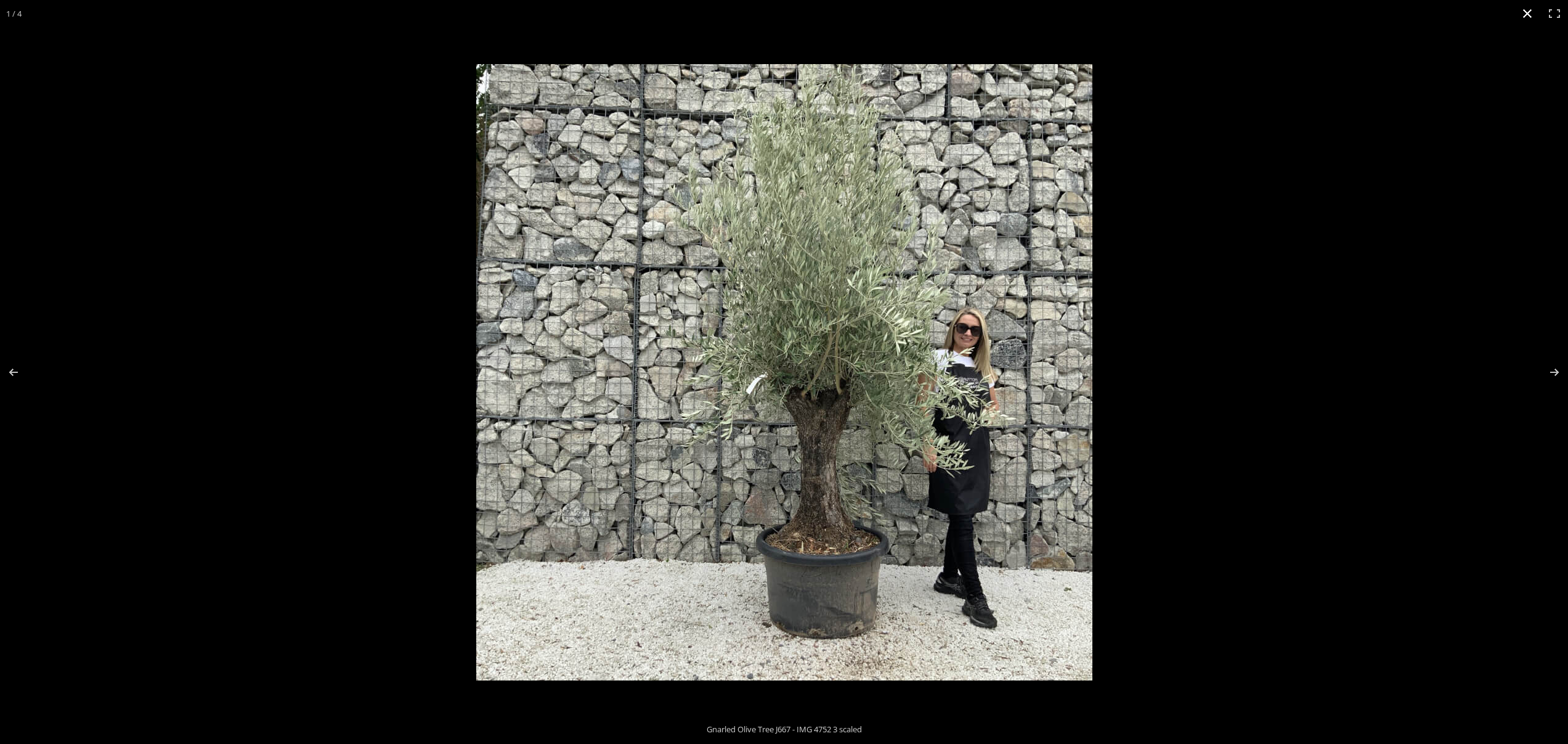
click at [1526, 13] on button "Close (Esc)" at bounding box center [1527, 13] width 27 height 27
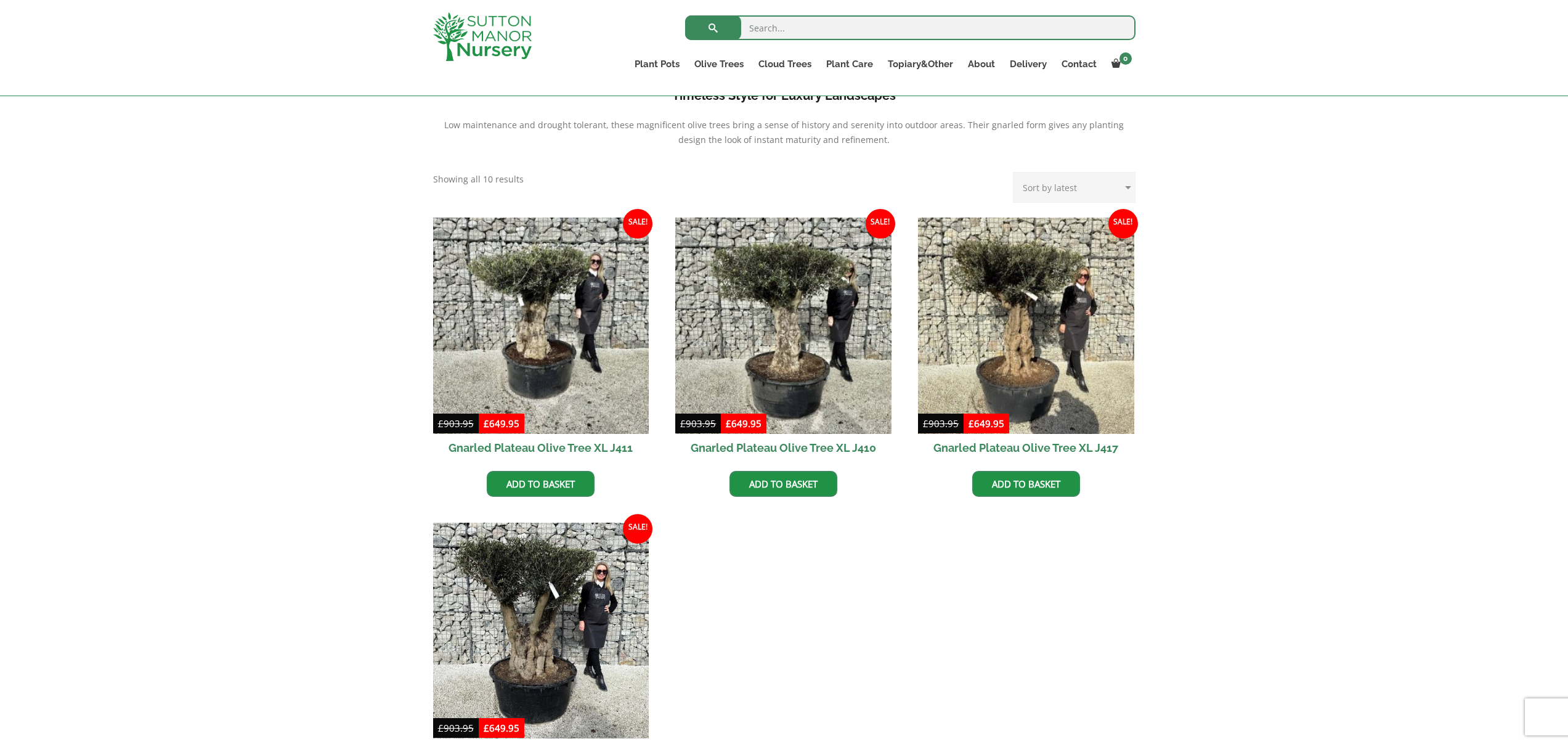
scroll to position [434, 0]
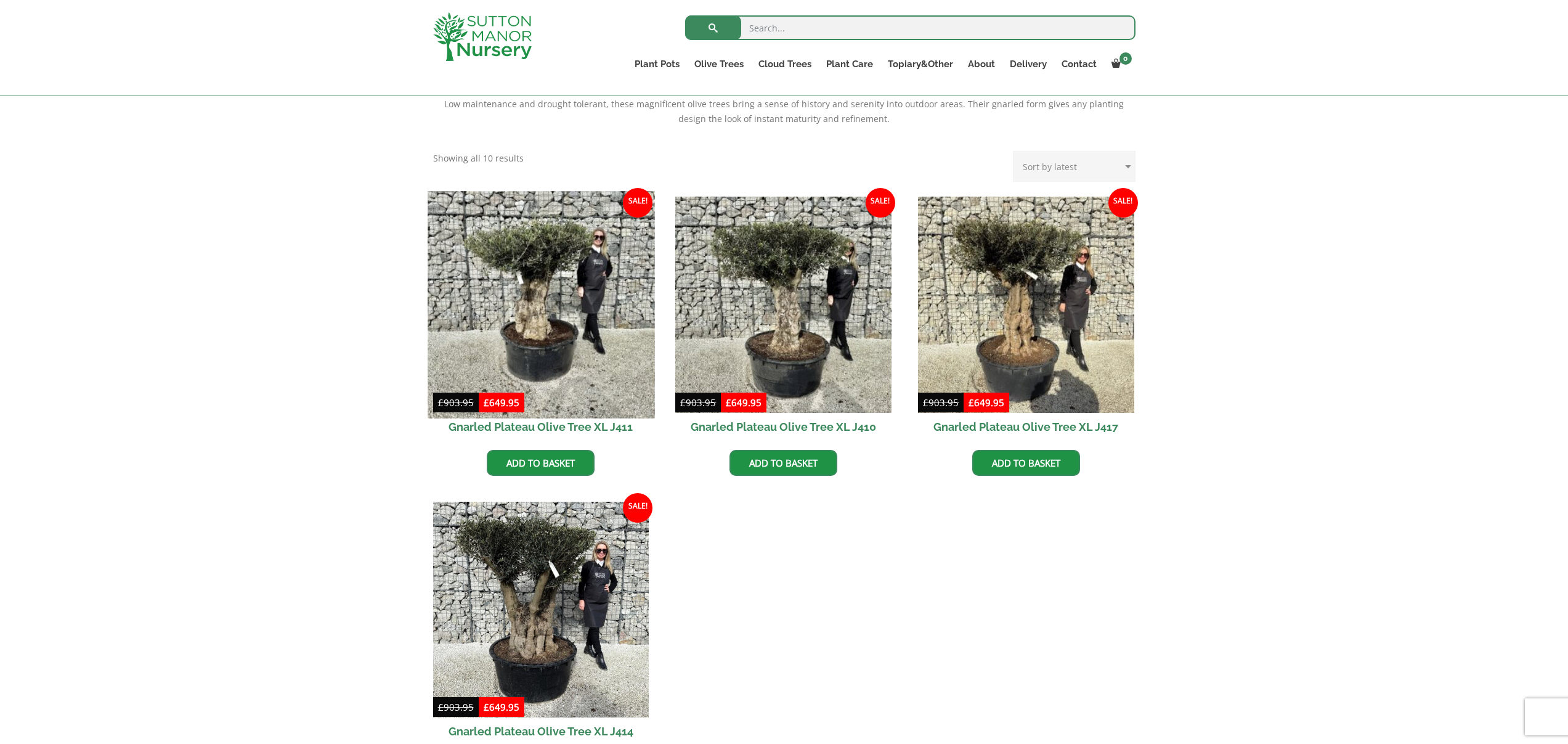
click at [615, 312] on img at bounding box center [541, 305] width 227 height 227
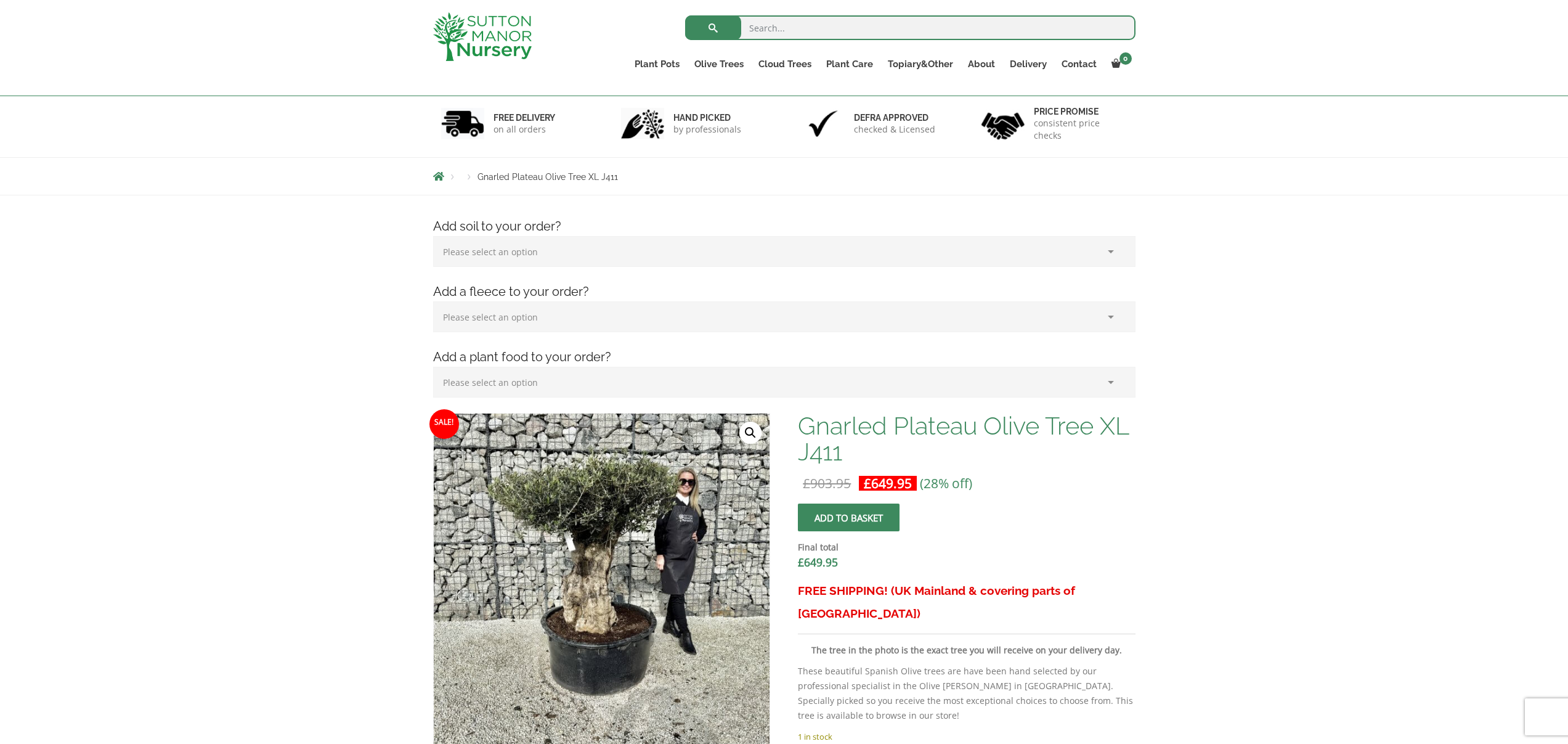
scroll to position [95, 0]
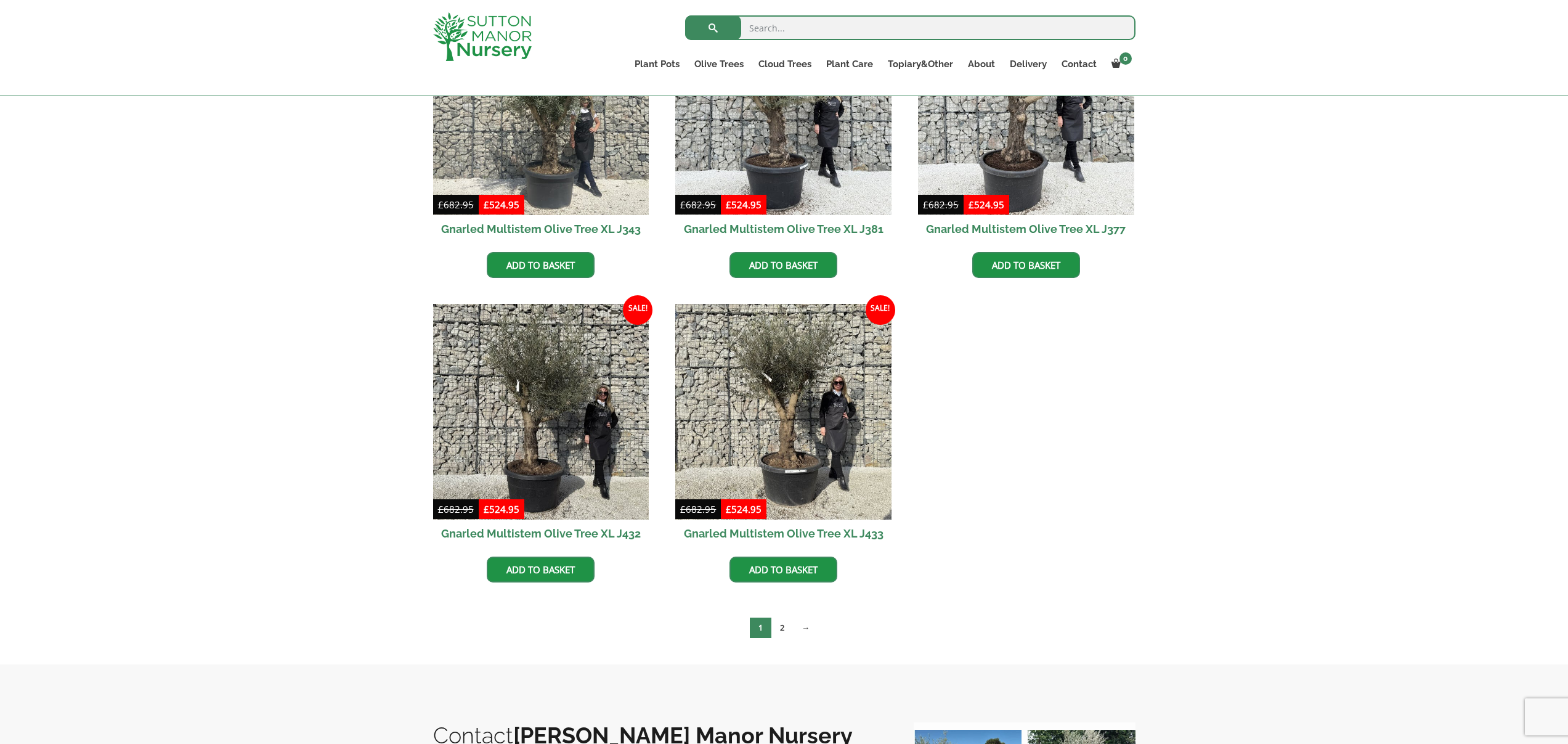
scroll to position [1549, 0]
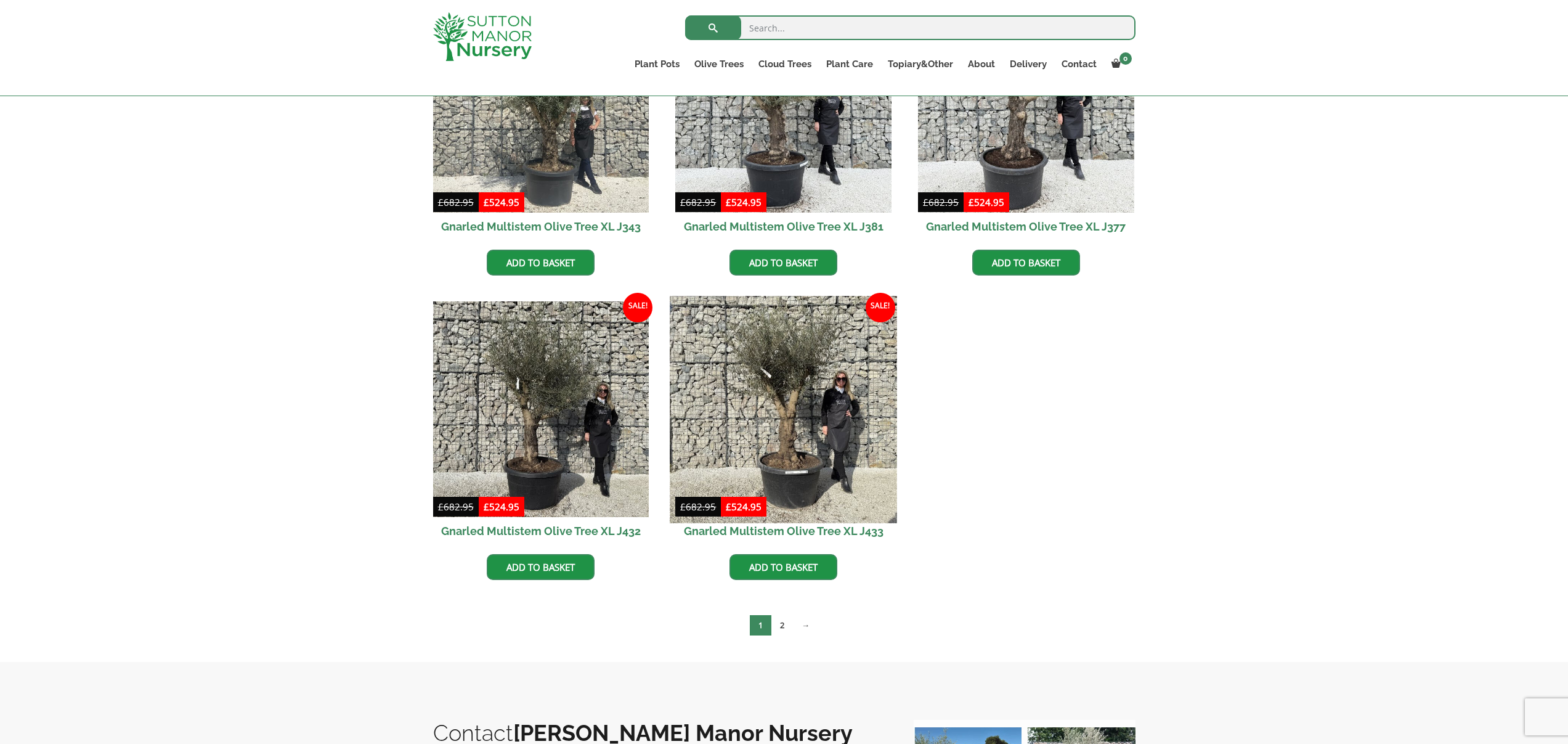
click at [808, 390] on img at bounding box center [784, 409] width 227 height 227
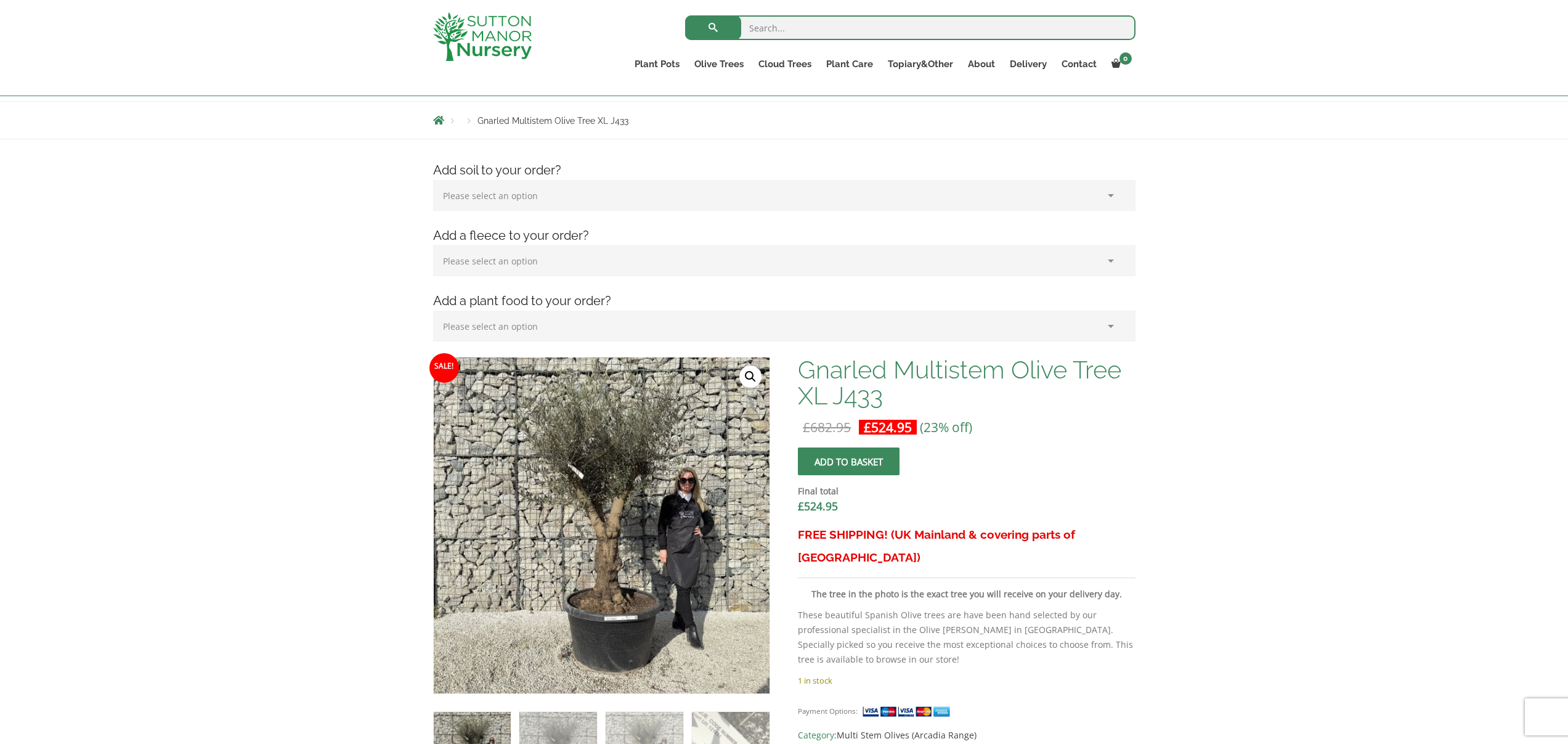
scroll to position [126, 0]
click at [749, 380] on link "🔍" at bounding box center [750, 375] width 22 height 22
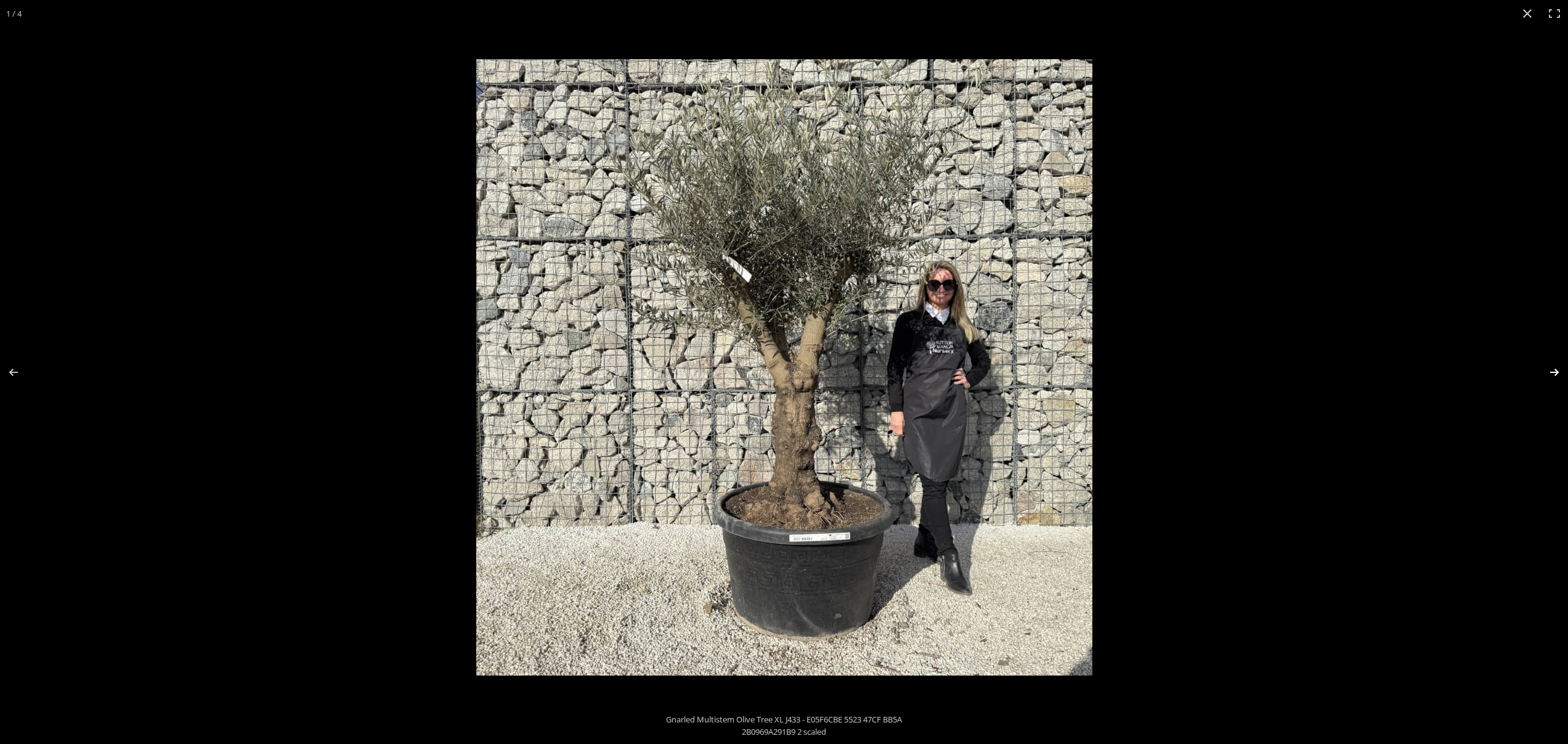
click at [1551, 371] on button "Next (arrow right)" at bounding box center [1546, 372] width 43 height 62
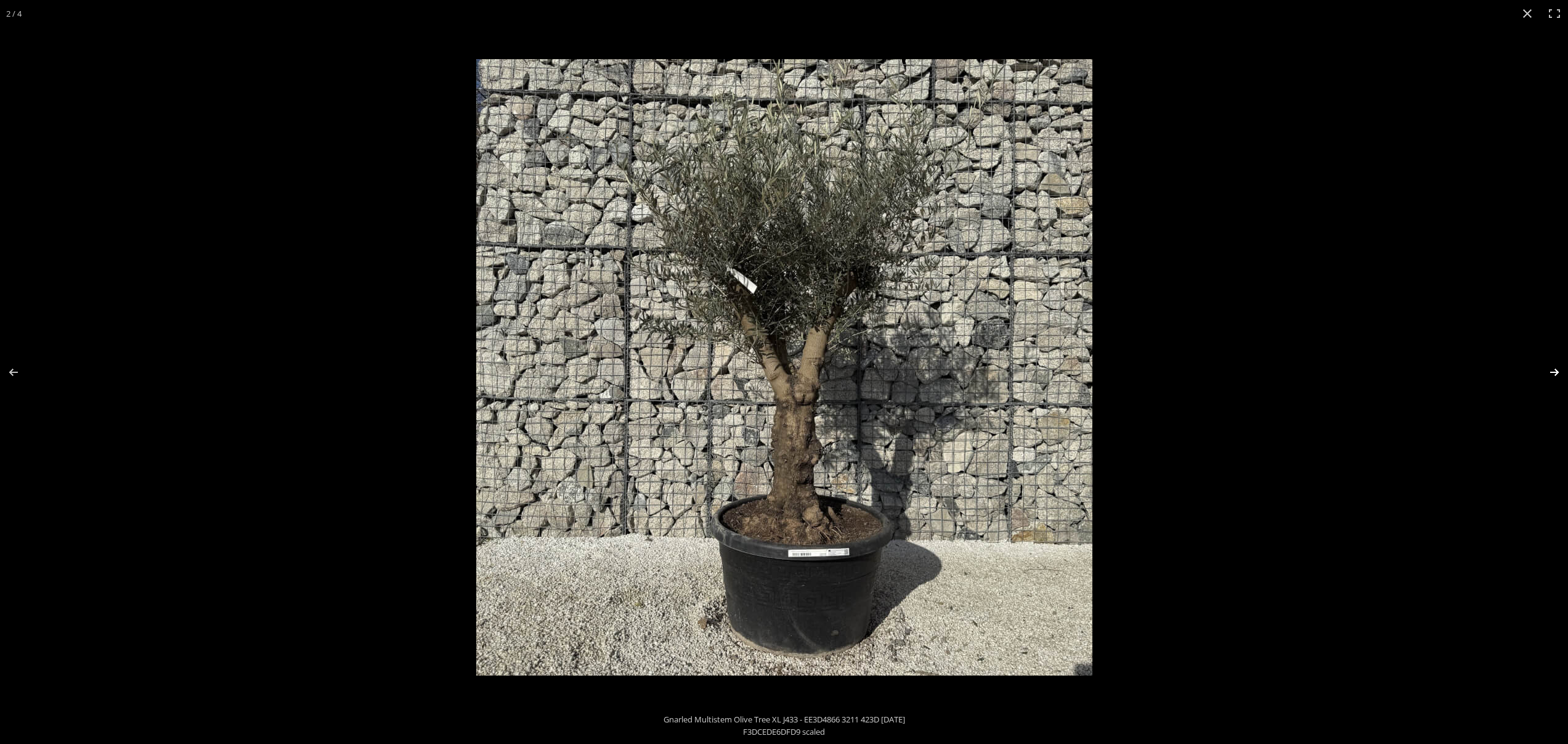
click at [1551, 371] on button "Next (arrow right)" at bounding box center [1546, 372] width 43 height 62
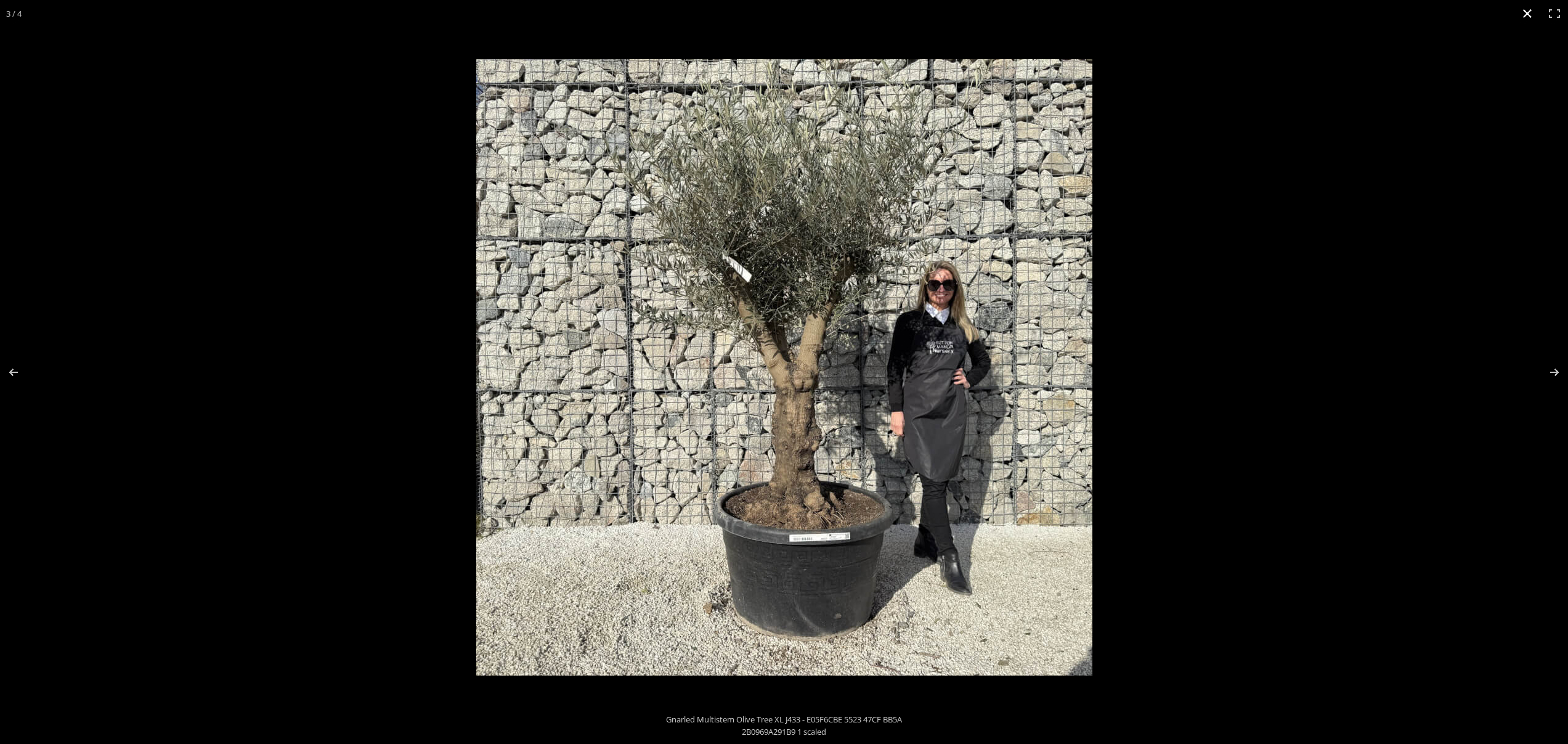
click at [1520, 17] on button "Close (Esc)" at bounding box center [1527, 13] width 27 height 27
